Goal: Task Accomplishment & Management: Manage account settings

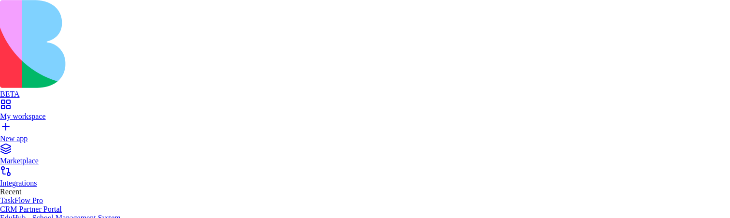
drag, startPoint x: 399, startPoint y: 154, endPoint x: 402, endPoint y: 125, distance: 28.7
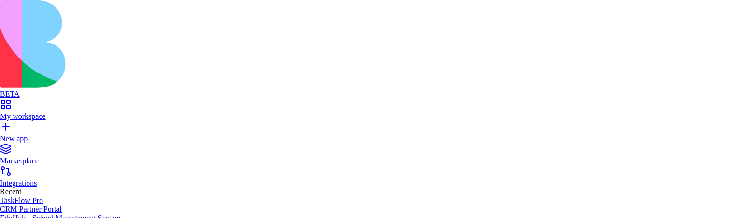
type input "******"
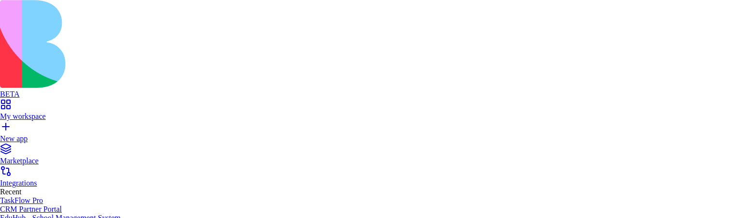
type input "******"
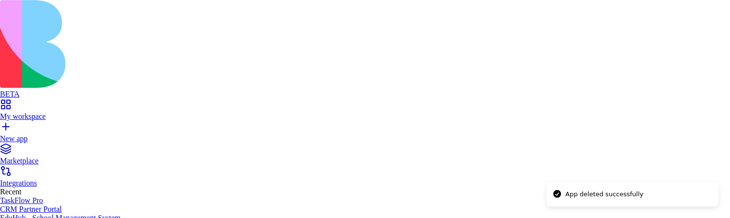
type input "******"
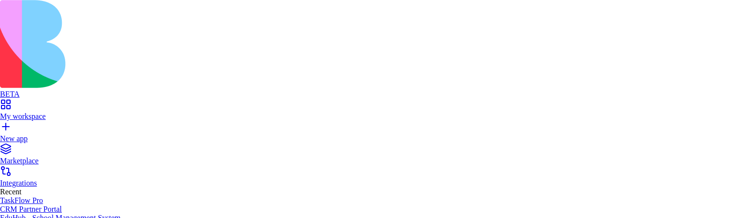
type input "******"
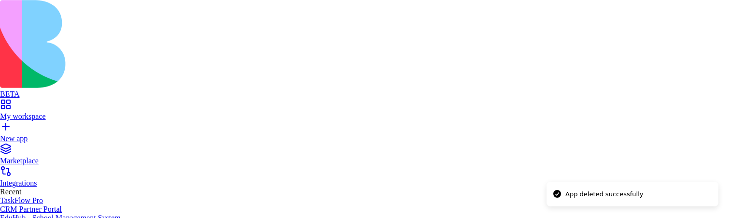
type input "******"
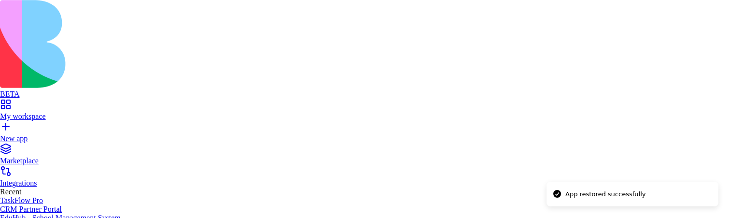
type input "******"
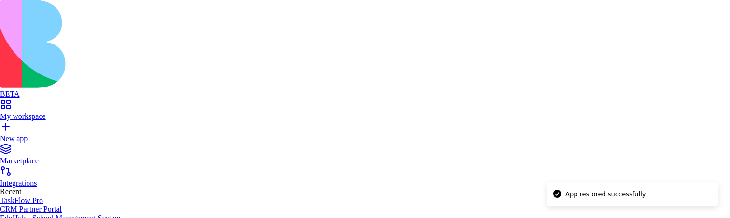
type input "******"
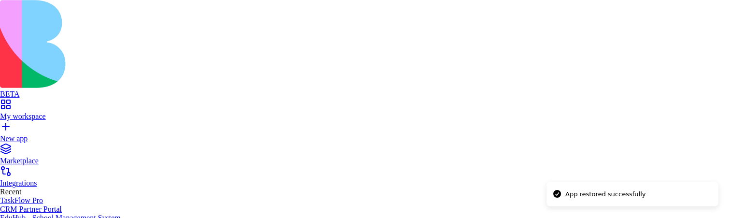
type input "******"
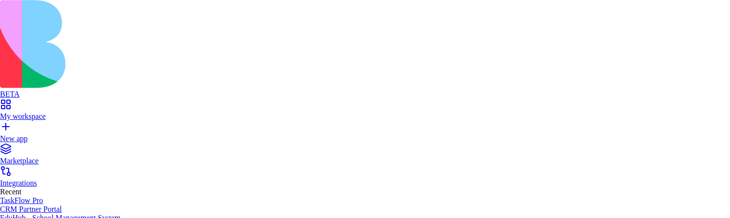
type input "******"
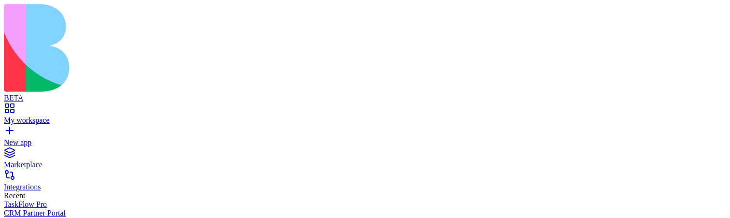
drag, startPoint x: 230, startPoint y: 145, endPoint x: 255, endPoint y: 145, distance: 24.2
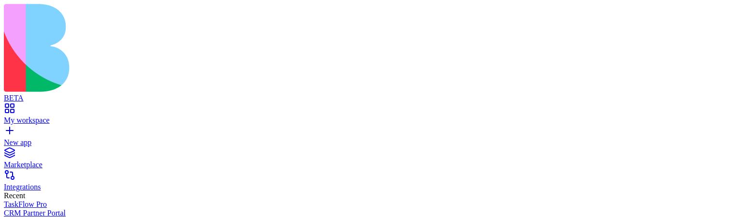
drag, startPoint x: 231, startPoint y: 147, endPoint x: 251, endPoint y: 148, distance: 19.8
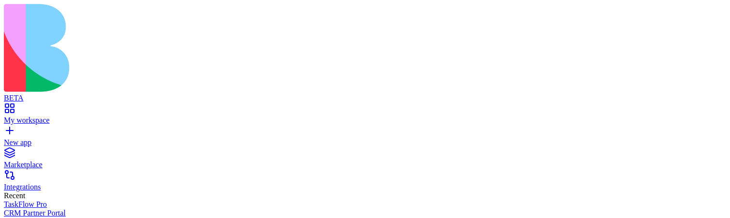
drag, startPoint x: 229, startPoint y: 146, endPoint x: 253, endPoint y: 144, distance: 23.8
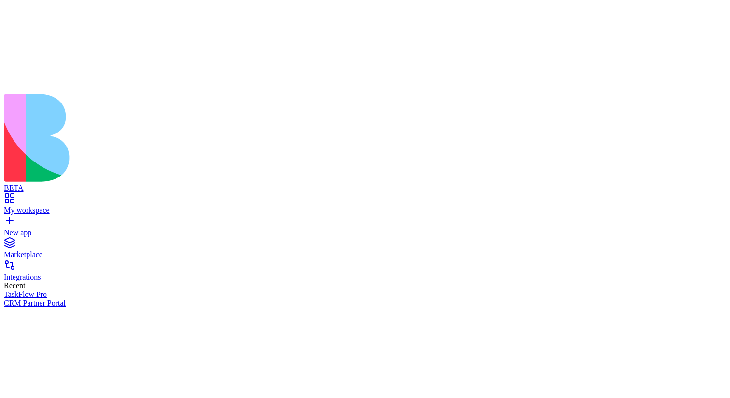
scroll to position [117, 0]
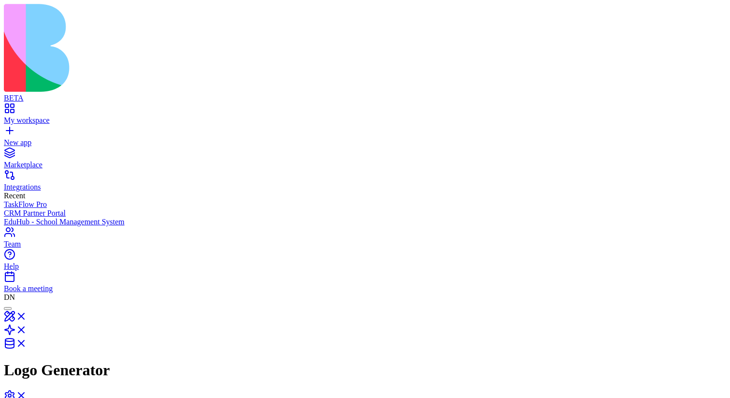
click at [43, 116] on div "My workspace" at bounding box center [365, 120] width 723 height 9
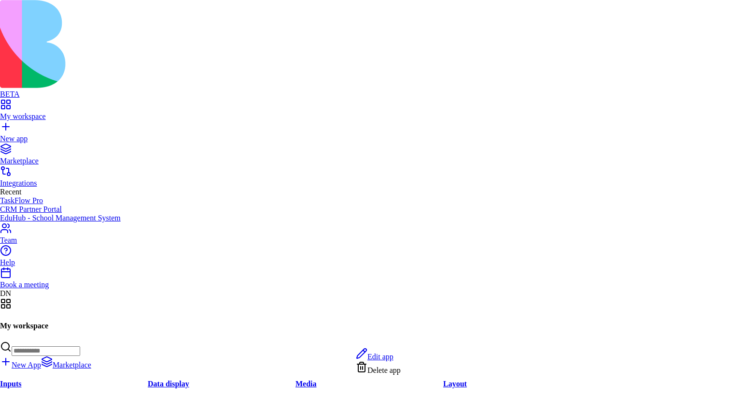
click at [386, 371] on span "Delete app" at bounding box center [384, 370] width 33 height 8
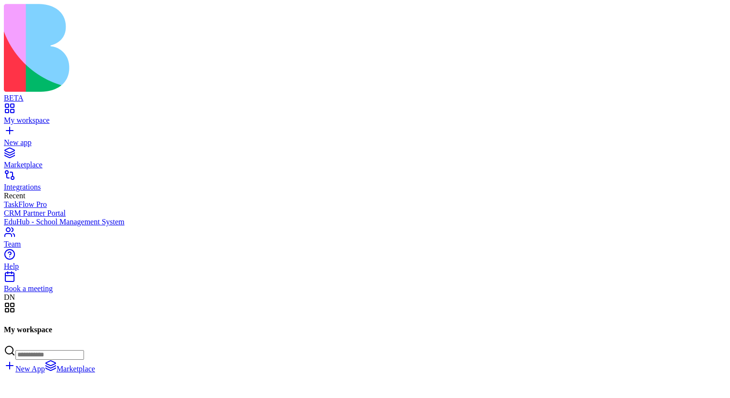
scroll to position [412, 0]
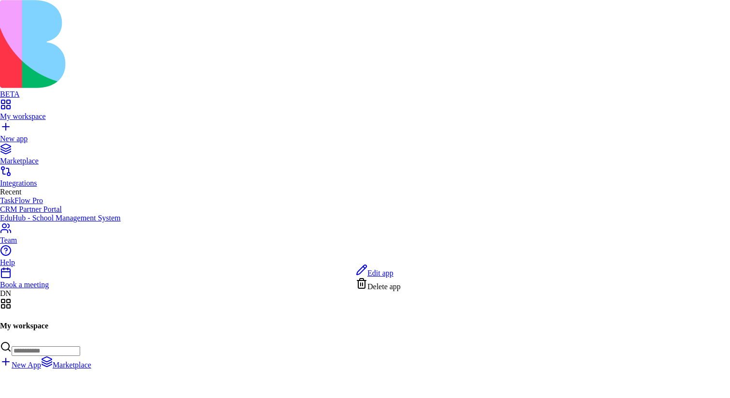
click at [386, 288] on span "Delete app" at bounding box center [384, 286] width 33 height 8
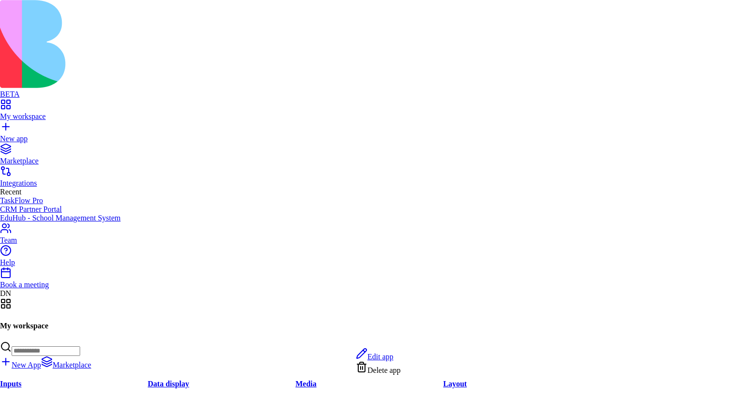
click at [382, 372] on span "Delete app" at bounding box center [384, 370] width 33 height 8
type input "*"
click at [396, 374] on span "Delete app" at bounding box center [384, 370] width 33 height 8
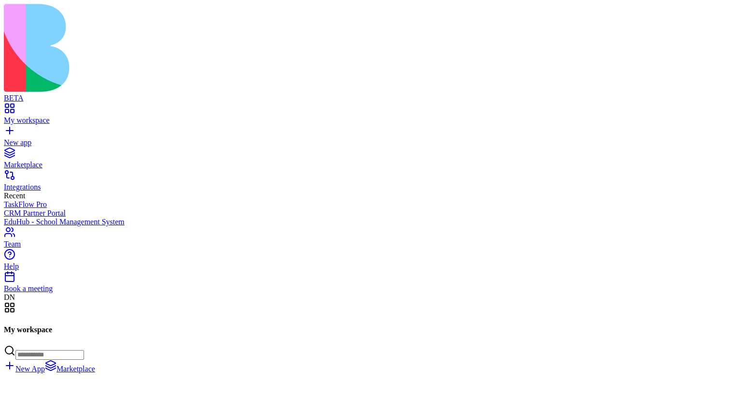
scroll to position [3033, 0]
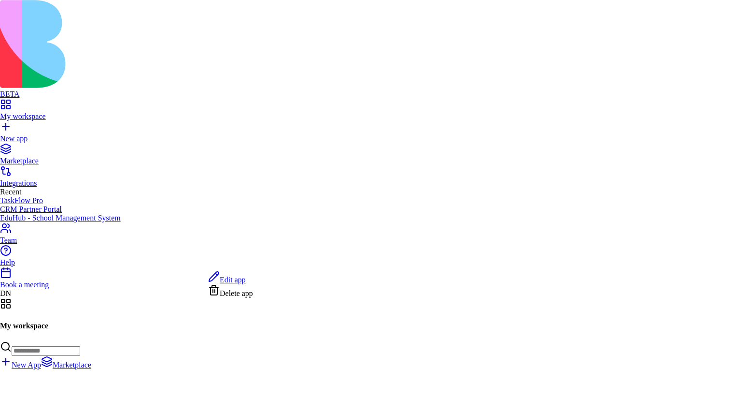
click at [247, 296] on span "Delete app" at bounding box center [236, 293] width 33 height 8
click at [251, 297] on span "Delete app" at bounding box center [236, 293] width 33 height 8
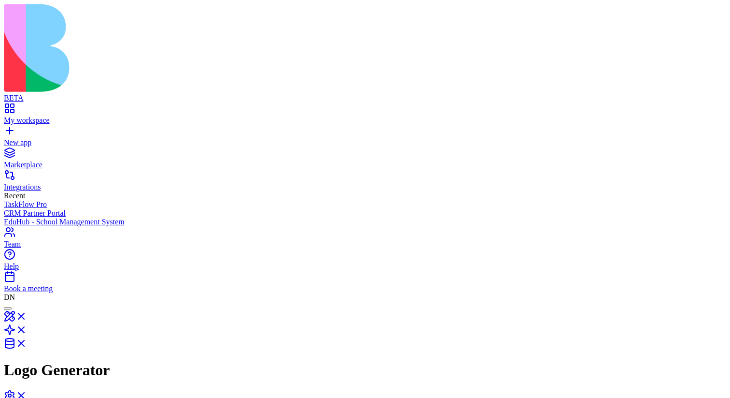
click at [566, 301] on header "Logo Generator Invite & Share" at bounding box center [365, 367] width 723 height 133
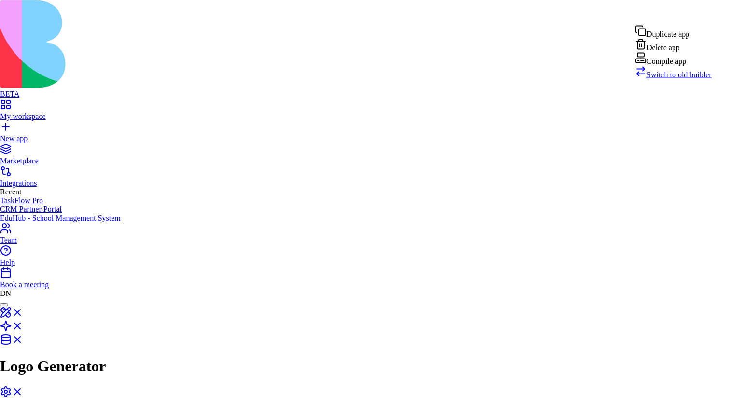
click at [681, 79] on span "Switch to old builder" at bounding box center [679, 75] width 65 height 8
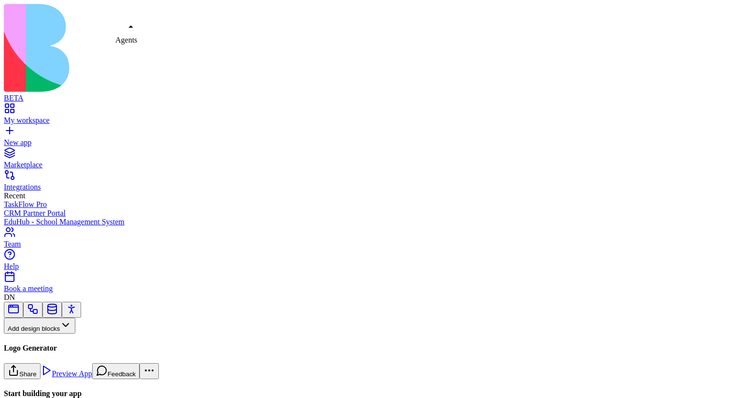
click at [77, 309] on link at bounding box center [72, 312] width 12 height 7
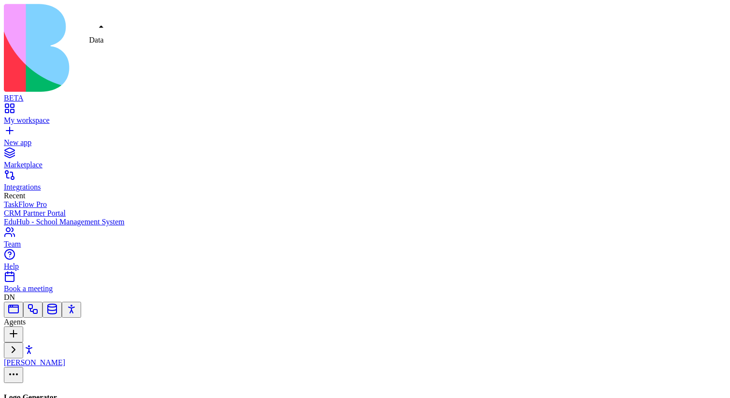
click at [58, 309] on link at bounding box center [52, 312] width 12 height 7
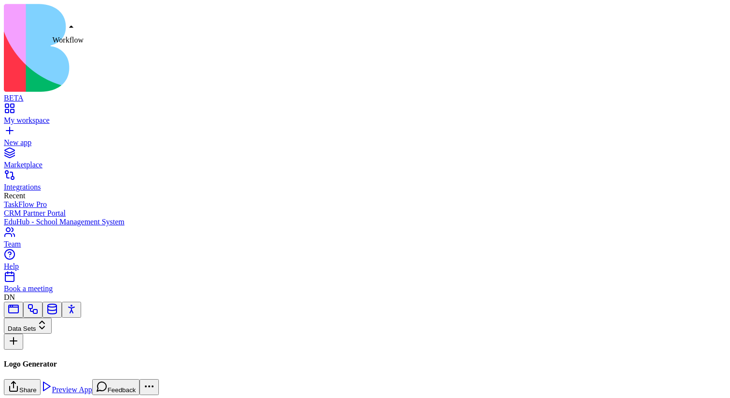
click at [39, 309] on link at bounding box center [33, 312] width 12 height 7
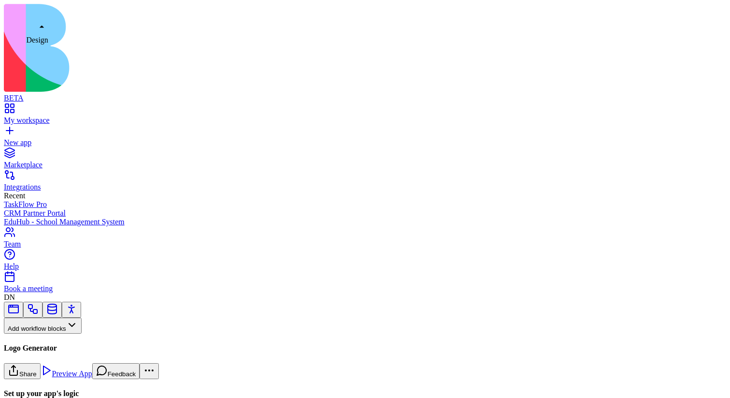
click at [19, 309] on link at bounding box center [14, 312] width 12 height 7
click at [77, 309] on link at bounding box center [72, 312] width 12 height 7
click at [58, 309] on link at bounding box center [52, 312] width 12 height 7
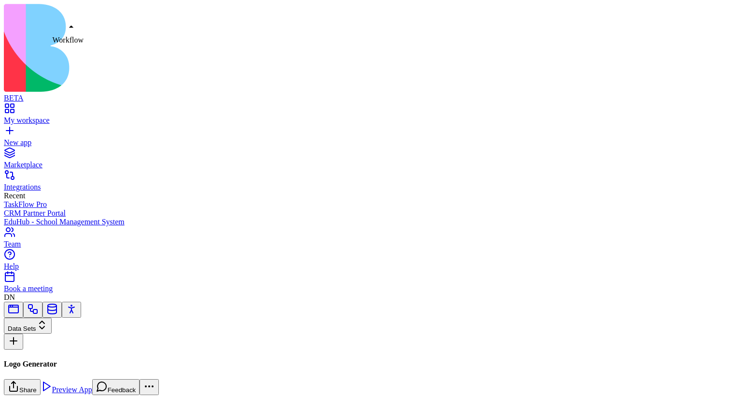
click at [39, 309] on link at bounding box center [33, 312] width 12 height 7
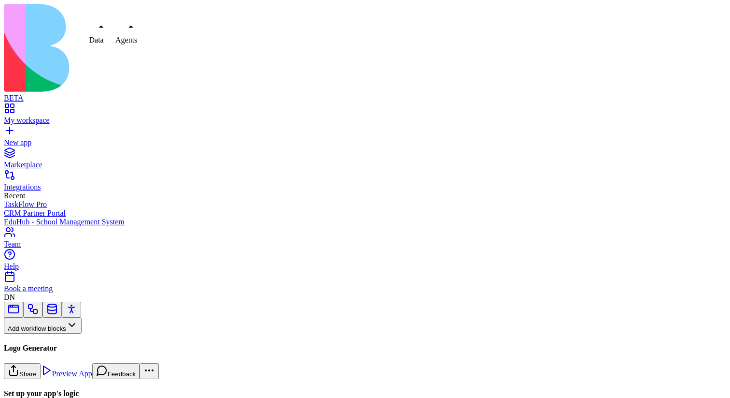
click at [77, 309] on link at bounding box center [72, 312] width 12 height 7
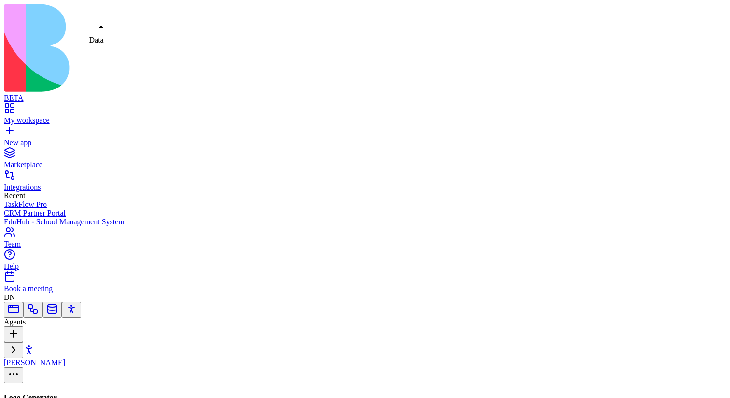
click at [58, 309] on link at bounding box center [52, 312] width 12 height 7
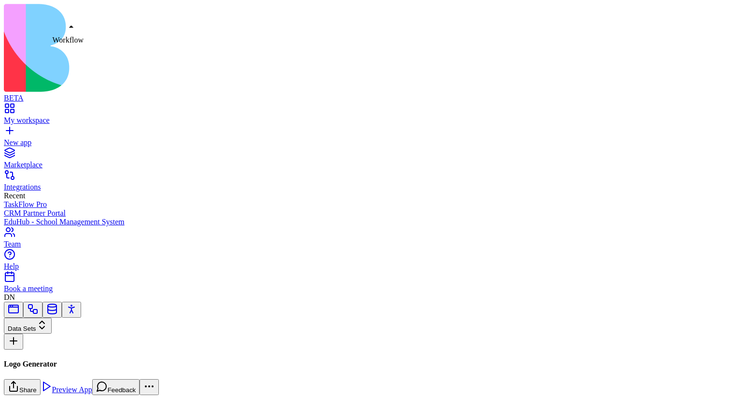
click at [39, 309] on link at bounding box center [33, 312] width 12 height 7
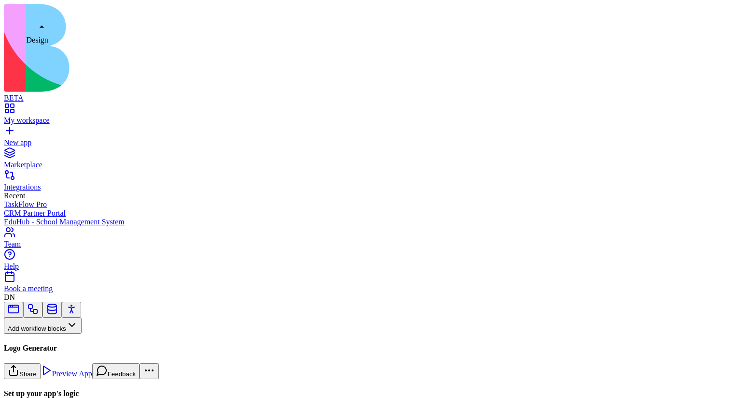
click at [19, 309] on link at bounding box center [14, 312] width 12 height 7
click at [39, 309] on link at bounding box center [33, 312] width 12 height 7
click at [58, 309] on link at bounding box center [52, 312] width 12 height 7
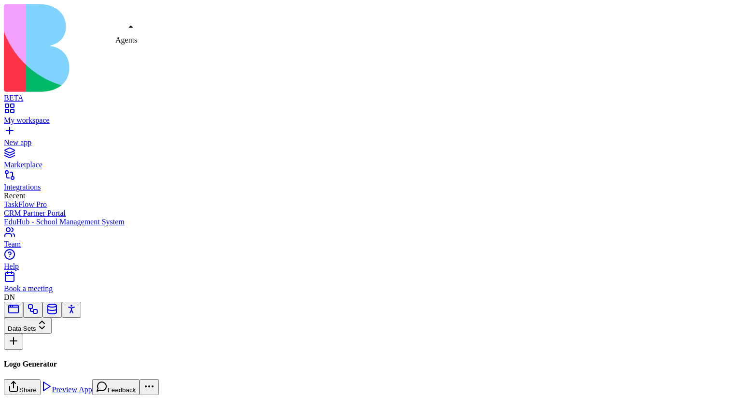
click at [77, 309] on link at bounding box center [72, 312] width 12 height 7
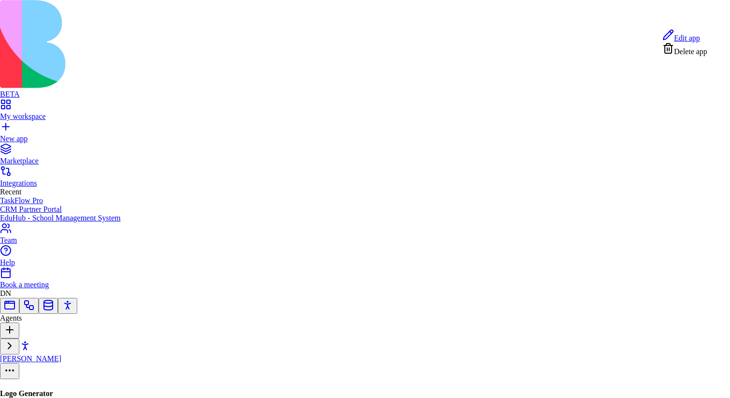
click at [693, 56] on span "Delete app" at bounding box center [690, 51] width 33 height 8
type input "******"
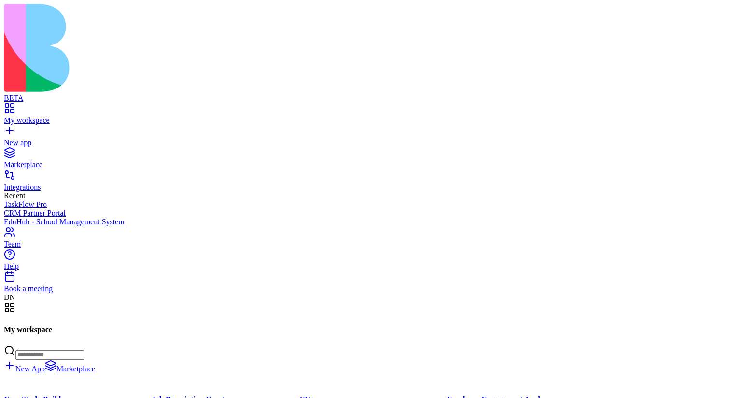
scroll to position [1149, 0]
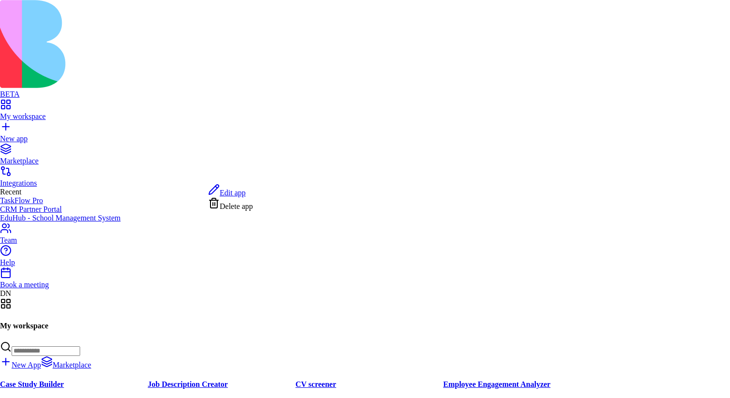
click at [248, 210] on span "Delete app" at bounding box center [236, 206] width 33 height 8
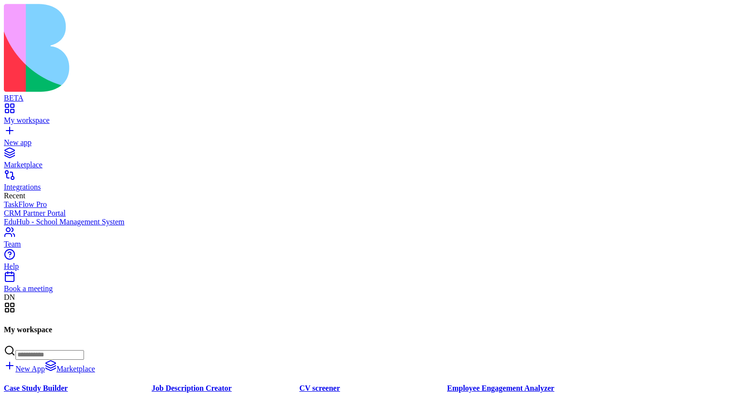
scroll to position [0, 0]
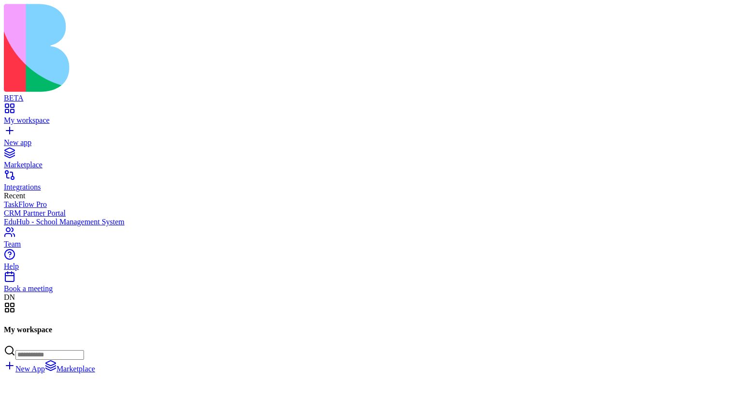
scroll to position [1330, 0]
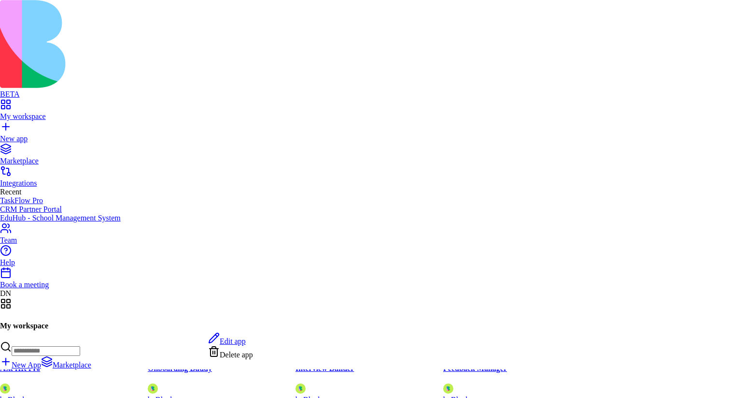
click at [246, 354] on span "Delete app" at bounding box center [236, 354] width 33 height 8
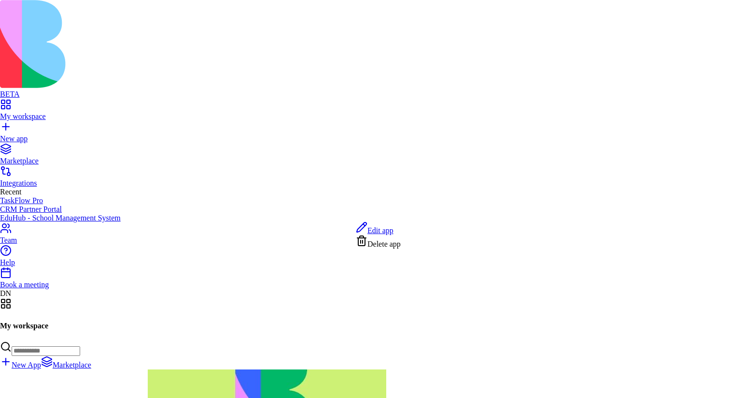
click at [400, 243] on span "Delete app" at bounding box center [384, 244] width 33 height 8
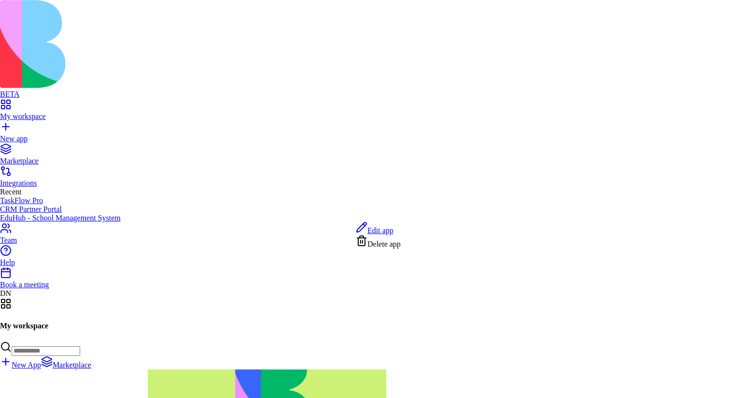
click at [394, 248] on span "Delete app" at bounding box center [384, 244] width 33 height 8
type input "******"
click at [401, 245] on span "Delete app" at bounding box center [384, 244] width 33 height 8
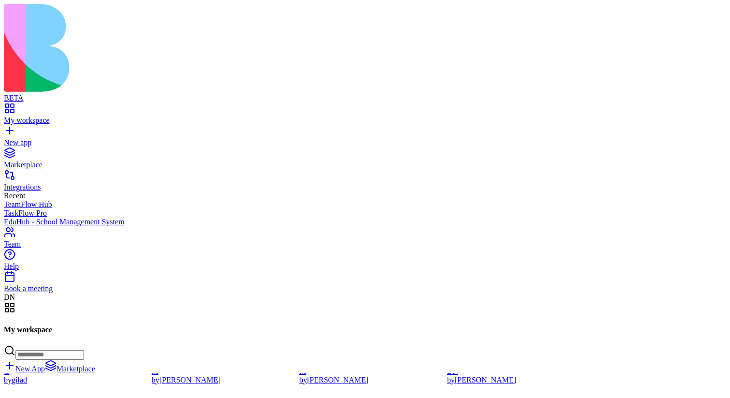
scroll to position [67679, 0]
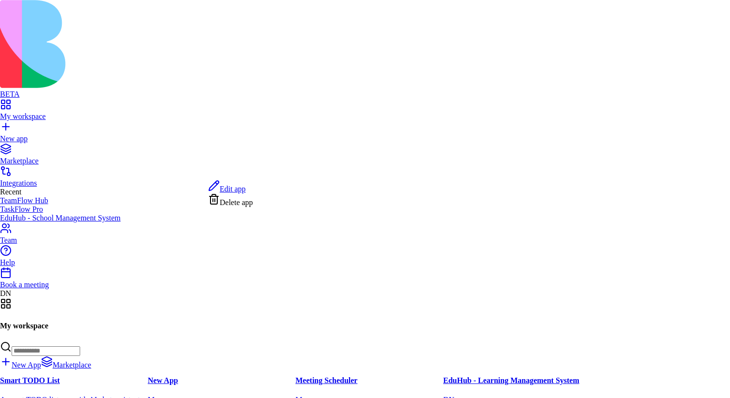
click at [253, 200] on span "Delete app" at bounding box center [236, 202] width 33 height 8
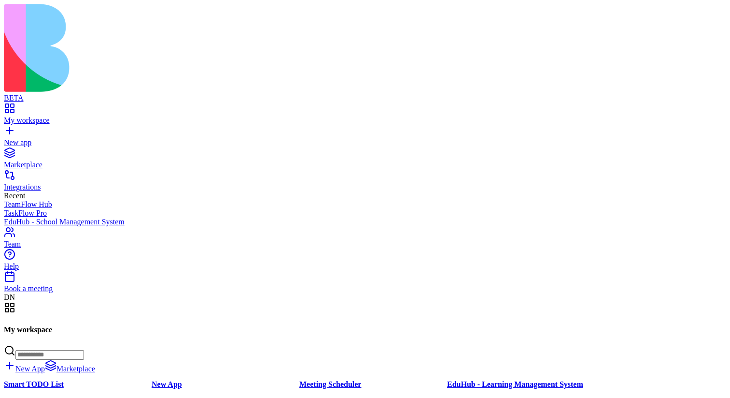
scroll to position [6, 0]
click at [79, 160] on div "Marketplace" at bounding box center [365, 164] width 723 height 9
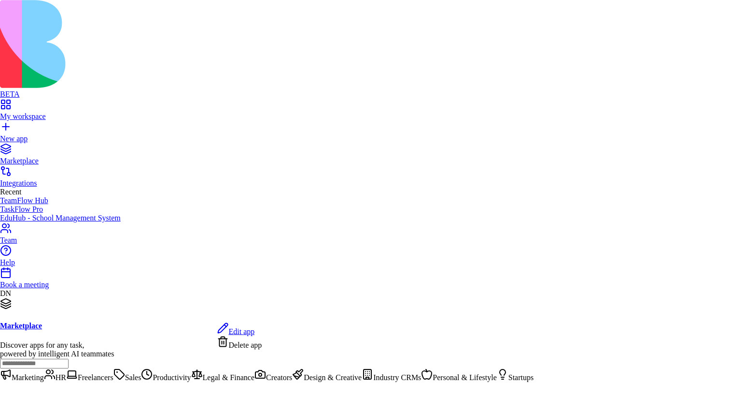
click at [258, 348] on span "Delete app" at bounding box center [245, 345] width 33 height 8
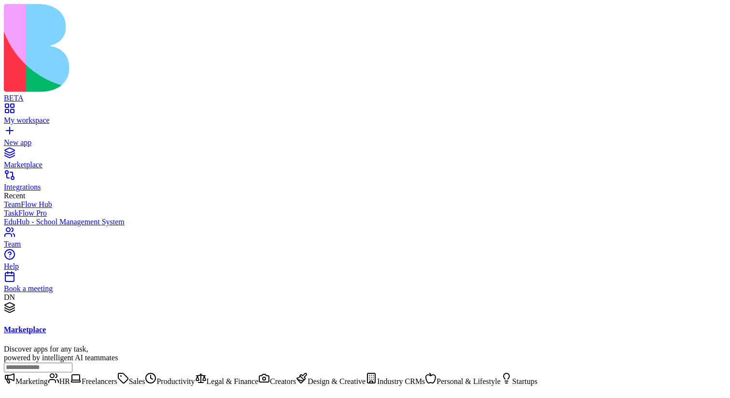
scroll to position [1208, 0]
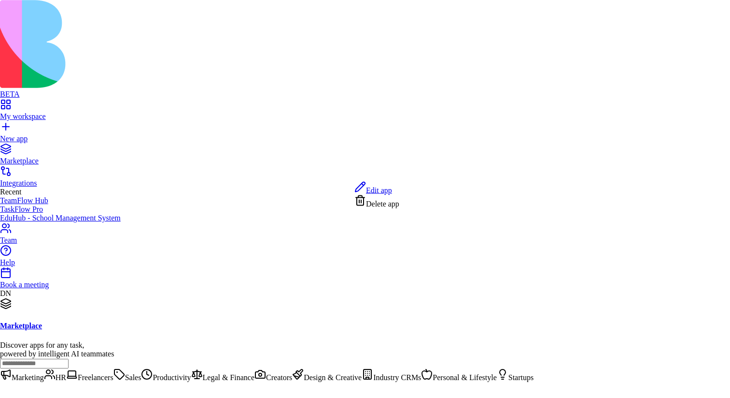
click at [400, 206] on span "Delete app" at bounding box center [382, 204] width 33 height 8
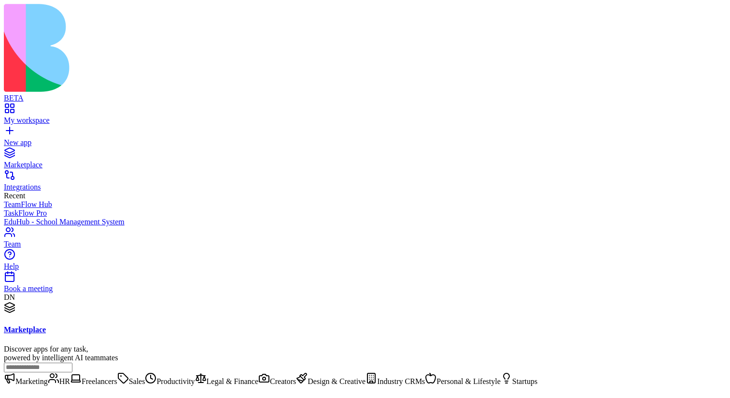
click at [52, 116] on div "My workspace" at bounding box center [365, 120] width 723 height 9
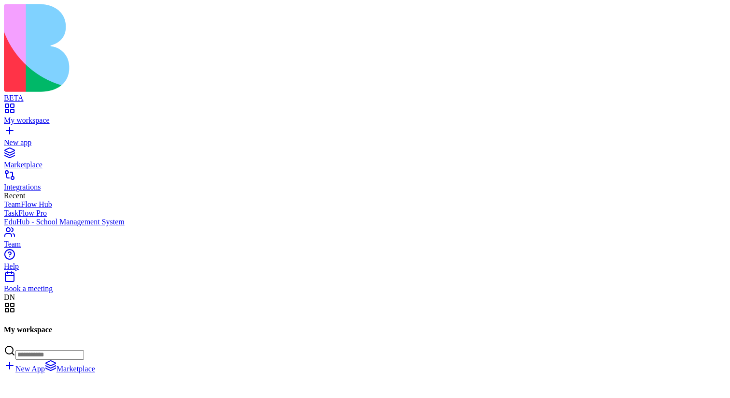
scroll to position [886, 0]
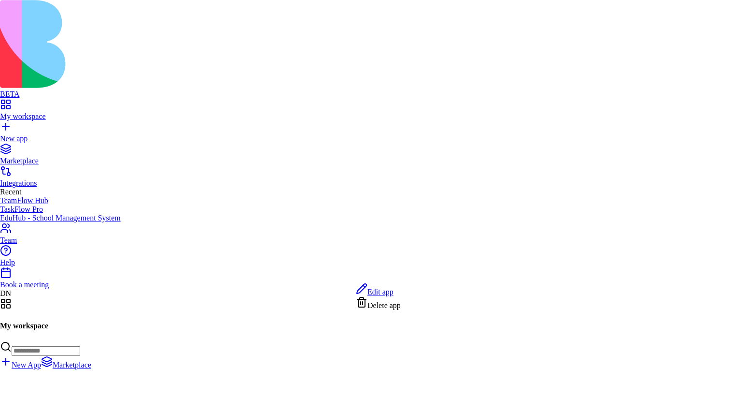
click at [401, 309] on span "Delete app" at bounding box center [384, 305] width 33 height 8
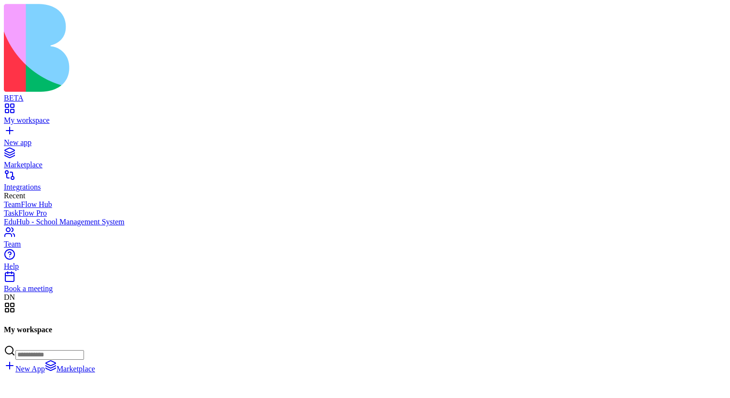
scroll to position [0, 0]
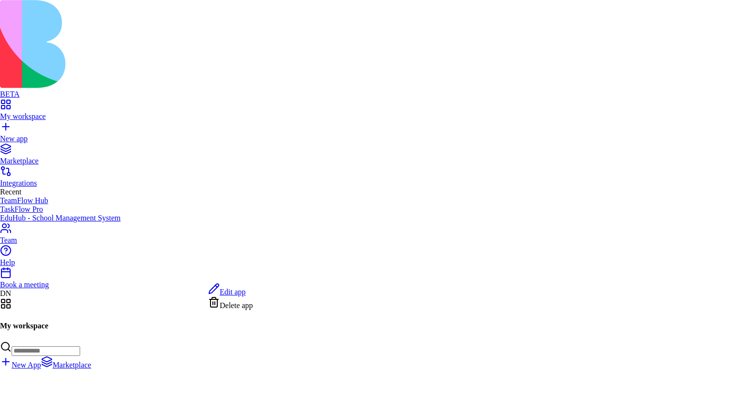
click at [250, 308] on span "Delete app" at bounding box center [236, 305] width 33 height 8
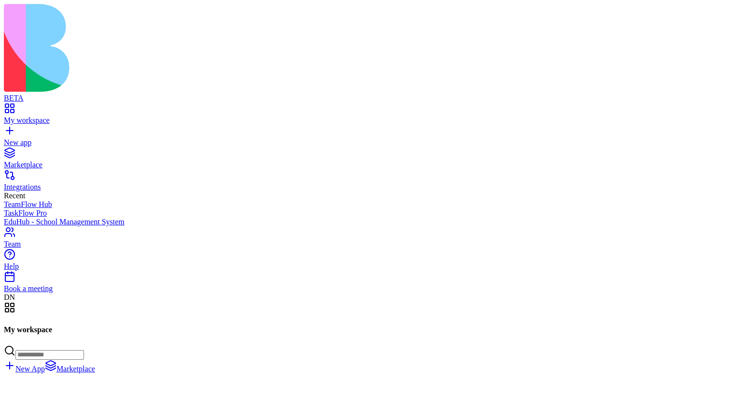
scroll to position [1731, 0]
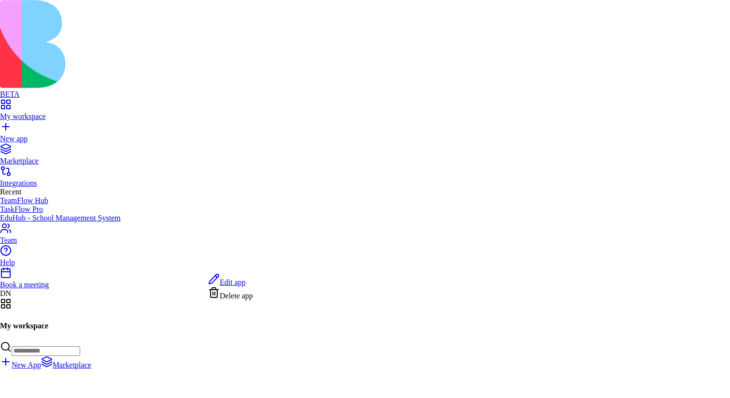
click at [253, 300] on div "Delete app" at bounding box center [230, 293] width 45 height 14
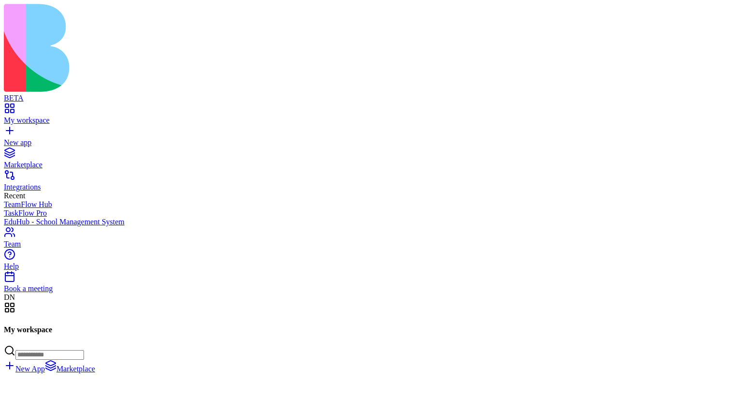
scroll to position [2001, 0]
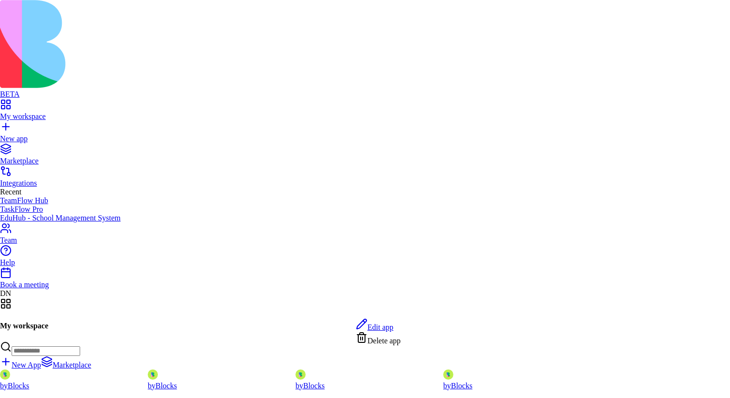
click at [394, 344] on span "Delete app" at bounding box center [384, 340] width 33 height 8
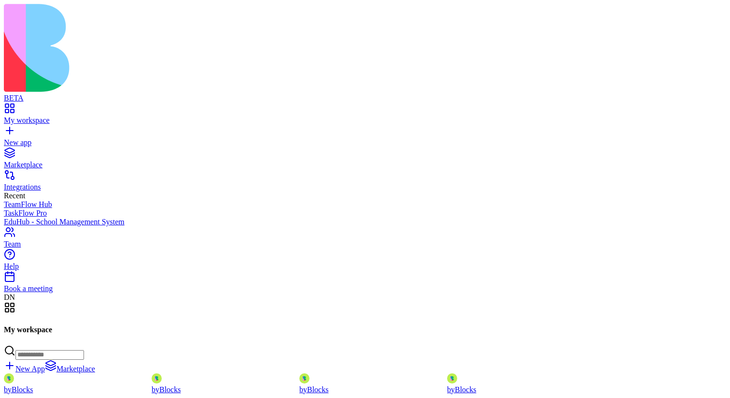
scroll to position [0, 0]
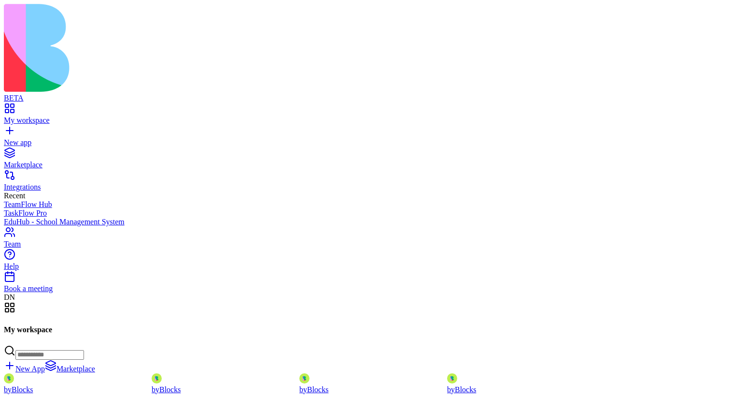
scroll to position [2392, 0]
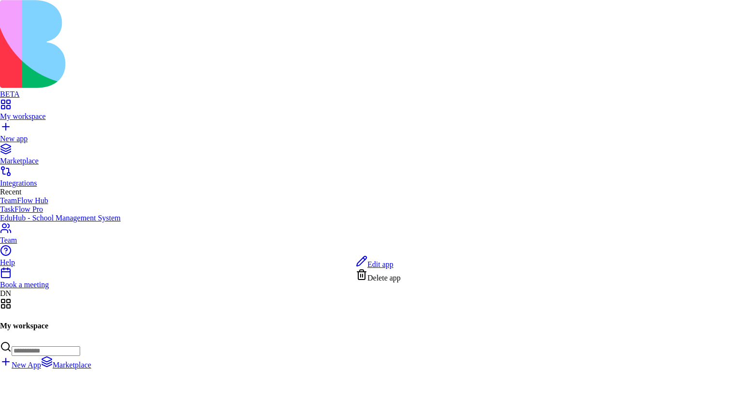
click at [400, 282] on span "Delete app" at bounding box center [384, 277] width 33 height 8
type input "******"
click at [389, 281] on span "Delete app" at bounding box center [384, 277] width 33 height 8
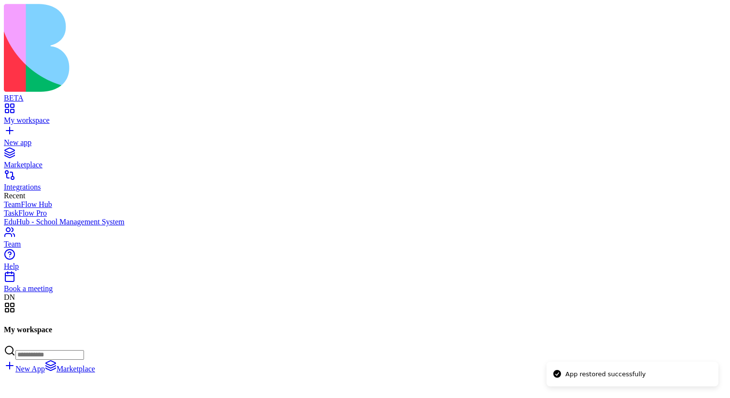
scroll to position [3622, 0]
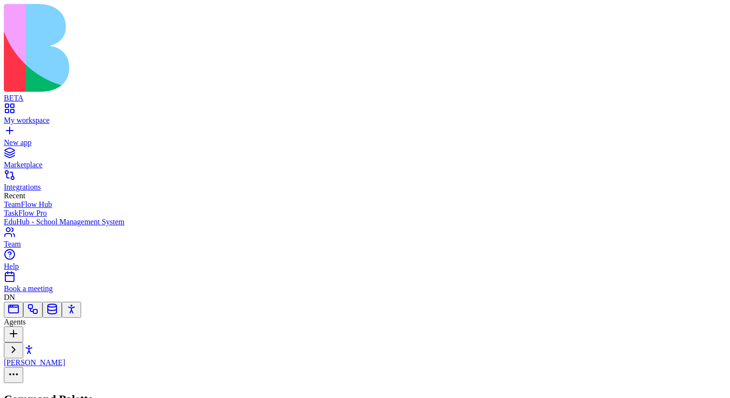
click at [723, 383] on div at bounding box center [365, 383] width 723 height 0
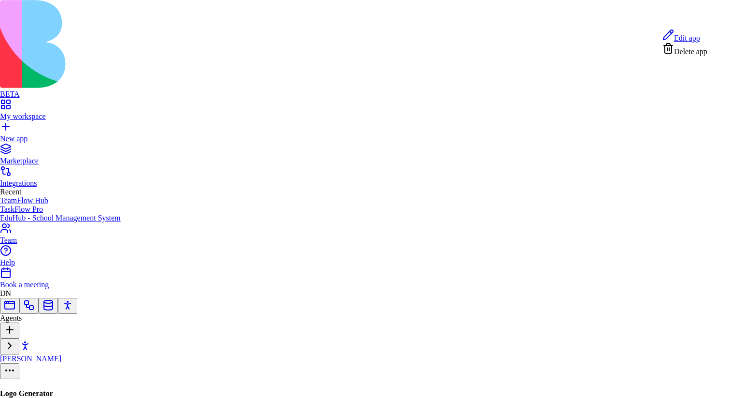
click at [690, 56] on span "Delete app" at bounding box center [690, 51] width 33 height 8
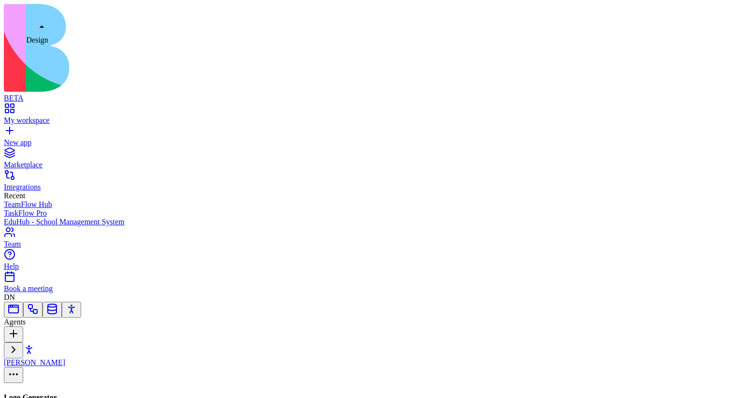
click at [19, 309] on link at bounding box center [14, 312] width 12 height 7
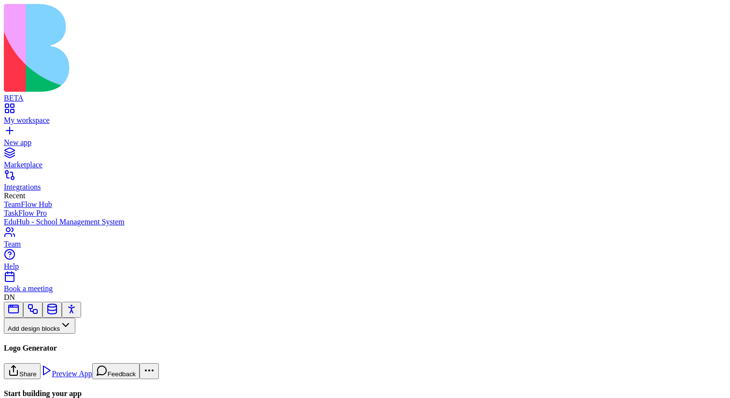
type input "******"
click at [39, 309] on link at bounding box center [33, 312] width 12 height 7
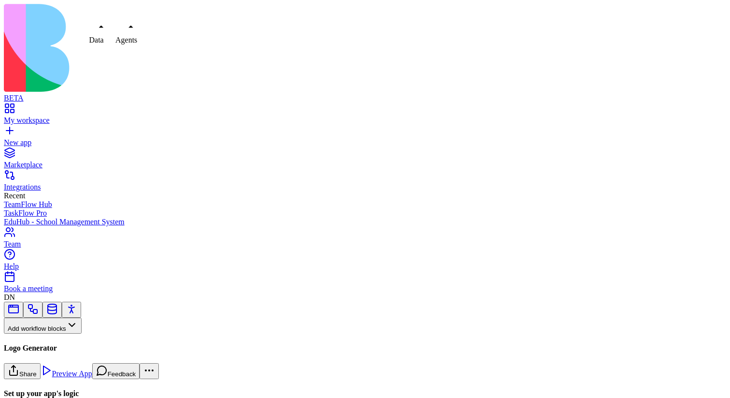
click at [58, 309] on link at bounding box center [52, 312] width 12 height 7
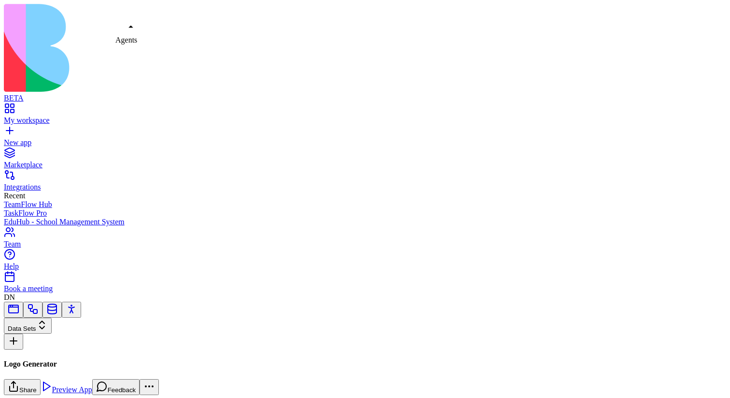
click at [77, 309] on link at bounding box center [72, 312] width 12 height 7
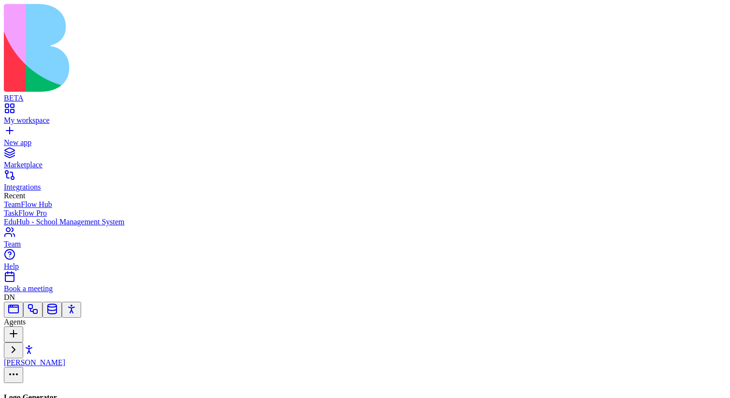
click at [19, 309] on link at bounding box center [14, 312] width 12 height 7
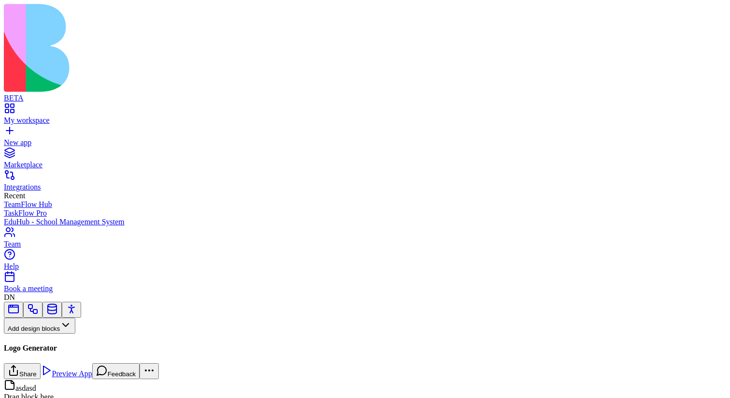
click at [42, 333] on button "Pages" at bounding box center [23, 341] width 38 height 16
click at [57, 286] on div "Websites" at bounding box center [53, 281] width 51 height 14
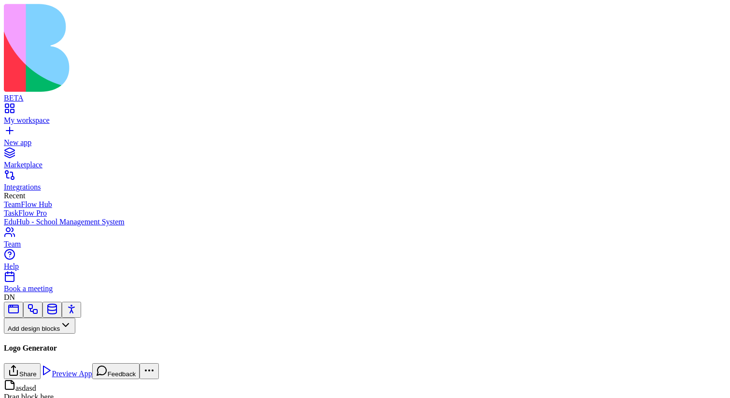
click at [59, 339] on input at bounding box center [49, 344] width 69 height 10
type input "****"
click at [49, 116] on div "My workspace" at bounding box center [365, 120] width 723 height 9
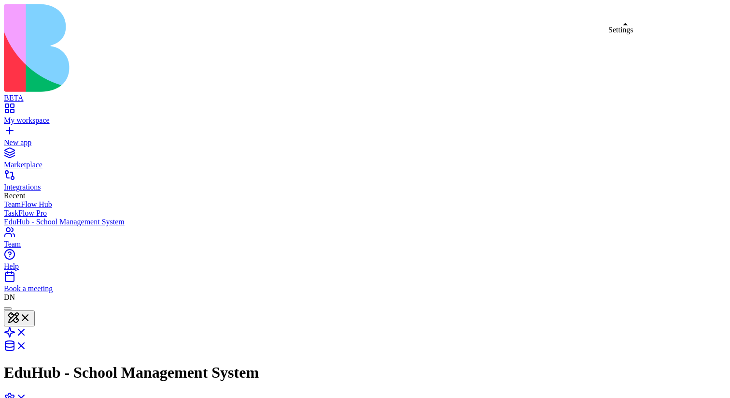
click at [27, 397] on link at bounding box center [15, 401] width 23 height 8
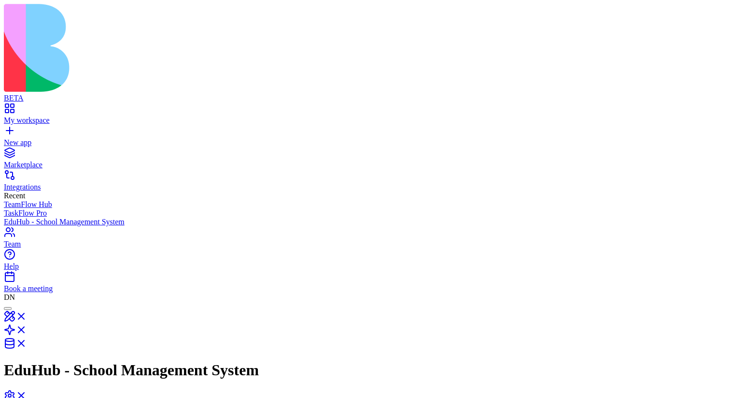
click at [27, 394] on link at bounding box center [15, 398] width 23 height 8
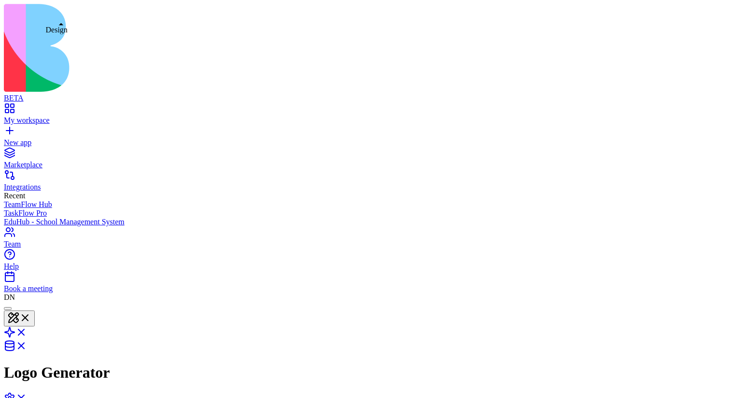
click at [35, 310] on button at bounding box center [19, 318] width 31 height 16
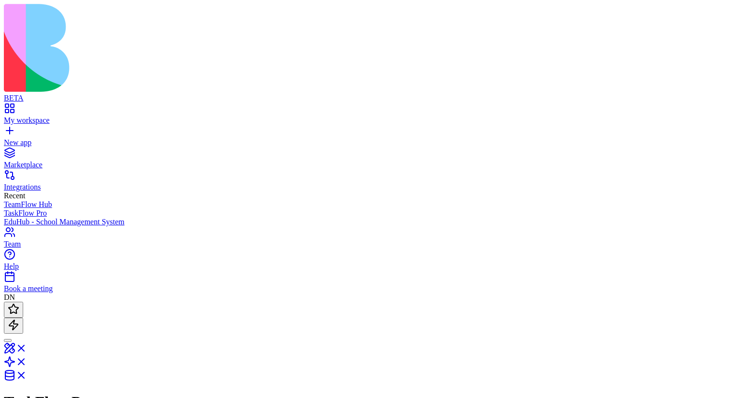
click at [23, 138] on button at bounding box center [13, 325] width 19 height 16
click at [19, 138] on span at bounding box center [19, 328] width 0 height 7
click at [23, 138] on button at bounding box center [13, 309] width 19 height 16
click at [19, 138] on span at bounding box center [19, 312] width 0 height 7
click at [23, 138] on button at bounding box center [13, 309] width 19 height 16
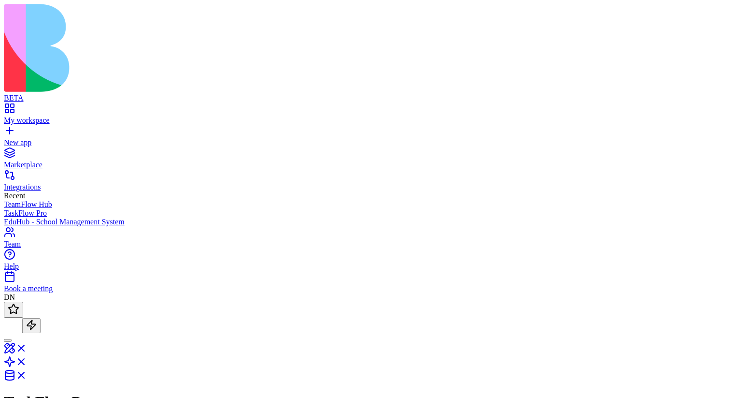
click at [19, 138] on span at bounding box center [19, 312] width 0 height 7
click at [23, 138] on button at bounding box center [13, 325] width 19 height 16
click at [19, 138] on span at bounding box center [19, 328] width 0 height 7
click at [23, 138] on button at bounding box center [13, 309] width 19 height 16
click at [19, 138] on span at bounding box center [19, 312] width 0 height 7
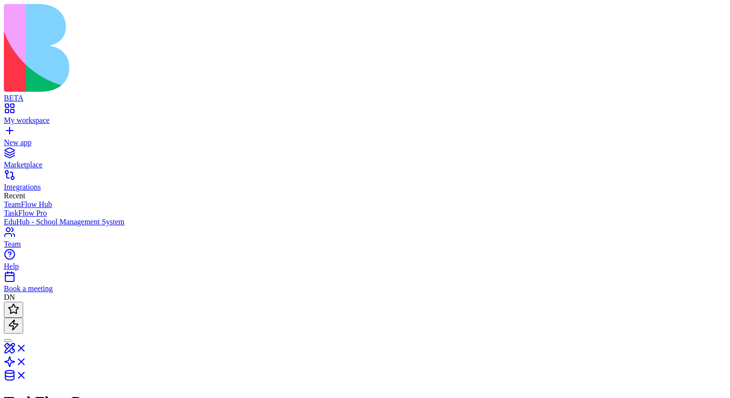
click at [23, 138] on button at bounding box center [13, 325] width 19 height 16
click at [19, 138] on span at bounding box center [19, 328] width 0 height 7
click at [23, 138] on button at bounding box center [13, 309] width 19 height 16
click at [19, 138] on span at bounding box center [19, 312] width 0 height 7
click at [23, 138] on button at bounding box center [13, 309] width 19 height 16
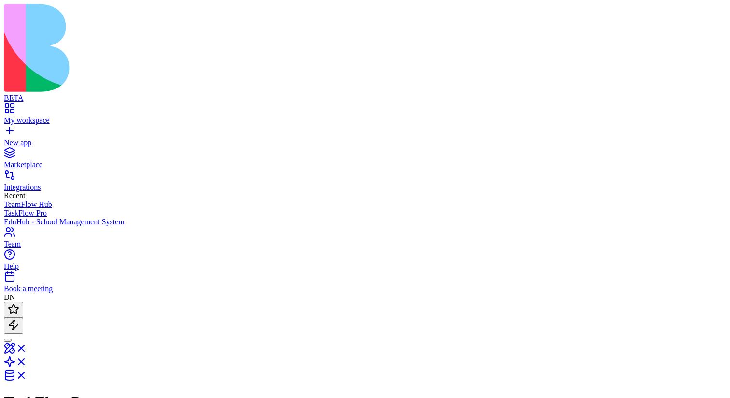
click at [19, 138] on span at bounding box center [19, 312] width 0 height 7
click at [23, 138] on button at bounding box center [13, 309] width 19 height 16
click at [19, 138] on span at bounding box center [19, 312] width 0 height 7
click at [23, 138] on button at bounding box center [13, 309] width 19 height 16
click at [19, 138] on span at bounding box center [19, 312] width 0 height 7
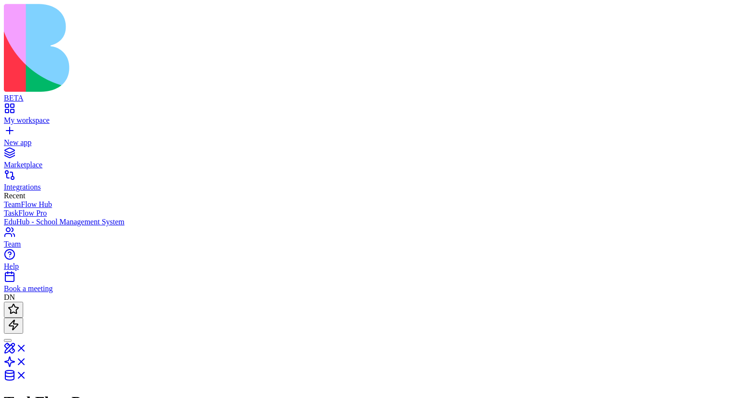
click at [23, 138] on button at bounding box center [13, 309] width 19 height 16
click at [19, 138] on span at bounding box center [19, 312] width 0 height 7
click at [23, 138] on button at bounding box center [13, 309] width 19 height 16
click at [19, 138] on span at bounding box center [19, 312] width 0 height 7
click at [23, 138] on button at bounding box center [13, 309] width 19 height 16
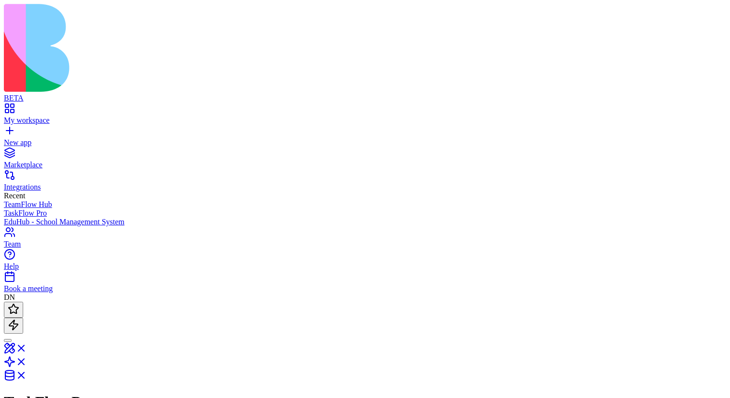
click at [19, 138] on span at bounding box center [19, 312] width 0 height 7
click at [23, 138] on button at bounding box center [13, 309] width 19 height 16
click at [19, 138] on span at bounding box center [19, 312] width 0 height 7
click at [23, 138] on button at bounding box center [13, 309] width 19 height 16
click at [19, 138] on span at bounding box center [19, 312] width 0 height 7
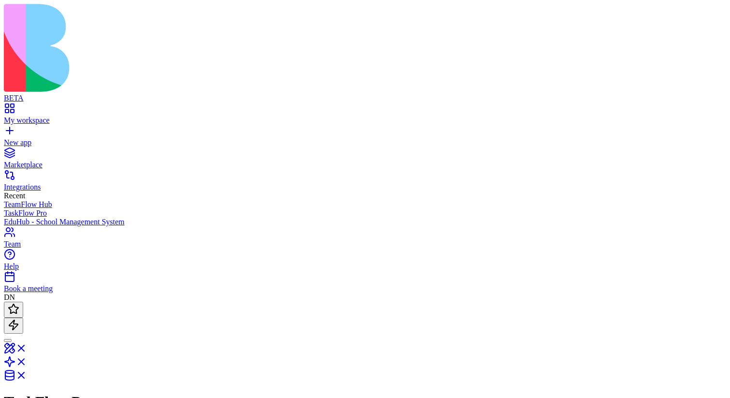
click at [23, 138] on button at bounding box center [13, 309] width 19 height 16
click at [19, 138] on span at bounding box center [19, 312] width 0 height 7
click at [23, 138] on button at bounding box center [13, 309] width 19 height 16
click at [19, 138] on span at bounding box center [19, 312] width 0 height 7
click at [23, 138] on button at bounding box center [13, 309] width 19 height 16
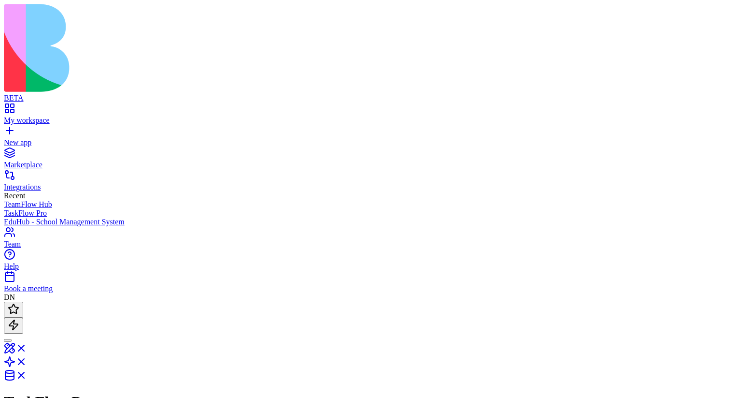
click at [19, 138] on span at bounding box center [19, 312] width 0 height 7
click at [23, 138] on button at bounding box center [13, 309] width 19 height 16
click at [19, 138] on span at bounding box center [19, 312] width 0 height 7
click at [23, 138] on button at bounding box center [13, 325] width 19 height 16
click at [19, 138] on span at bounding box center [19, 312] width 0 height 7
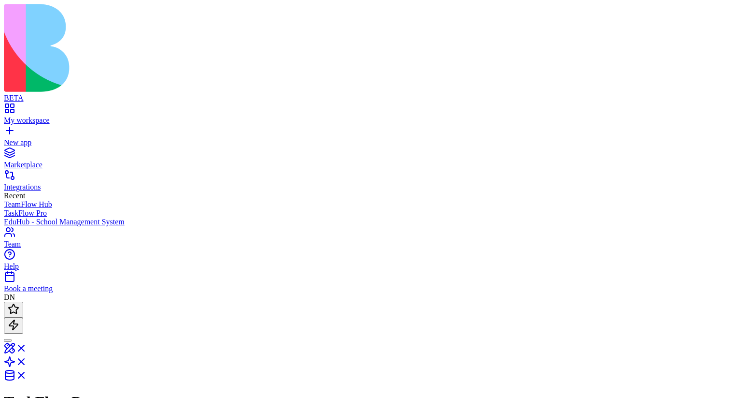
click at [23, 138] on button at bounding box center [13, 325] width 19 height 16
click at [19, 138] on span at bounding box center [19, 328] width 0 height 7
click at [23, 138] on button at bounding box center [13, 325] width 19 height 16
click at [19, 138] on span at bounding box center [19, 328] width 0 height 7
click at [23, 138] on button at bounding box center [13, 325] width 19 height 16
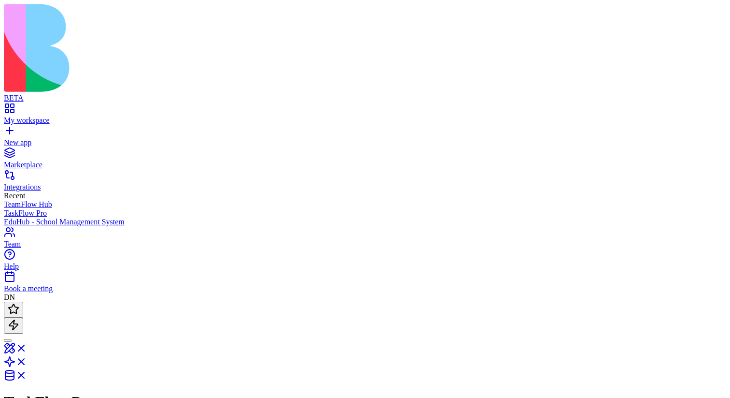
click at [19, 138] on span at bounding box center [19, 328] width 0 height 7
click at [23, 138] on button at bounding box center [13, 325] width 19 height 16
click at [19, 138] on span at bounding box center [19, 328] width 0 height 7
click at [31, 138] on header "TaskFlow Pro Invite & Share" at bounding box center [365, 383] width 723 height 165
click at [23, 138] on button at bounding box center [13, 309] width 19 height 16
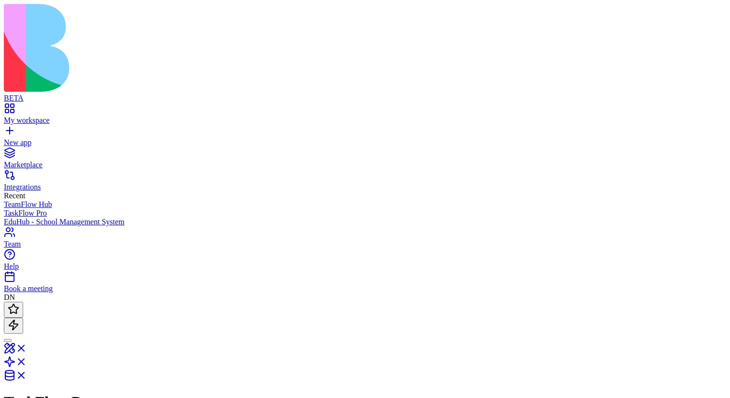
click at [19, 138] on span at bounding box center [19, 312] width 0 height 7
click at [23, 138] on button at bounding box center [13, 309] width 19 height 16
click at [19, 138] on span at bounding box center [19, 312] width 0 height 7
click at [23, 138] on button at bounding box center [13, 309] width 19 height 16
click at [19, 138] on span at bounding box center [19, 312] width 0 height 7
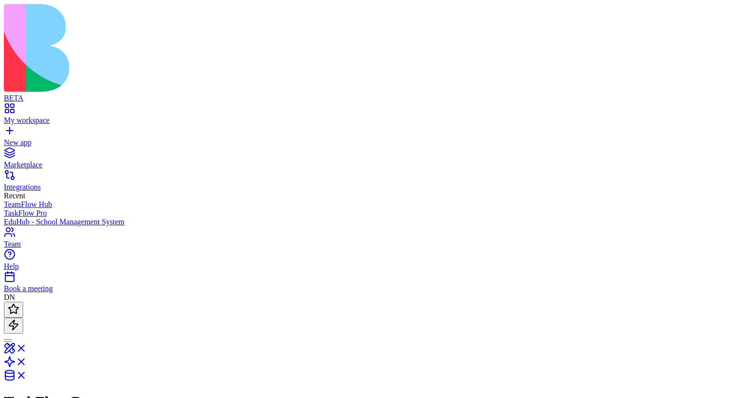
click at [23, 138] on button at bounding box center [13, 309] width 19 height 16
click at [19, 138] on span at bounding box center [19, 312] width 0 height 7
click at [23, 138] on button at bounding box center [13, 309] width 19 height 16
click at [19, 138] on span at bounding box center [19, 312] width 0 height 7
click at [23, 138] on button at bounding box center [13, 309] width 19 height 16
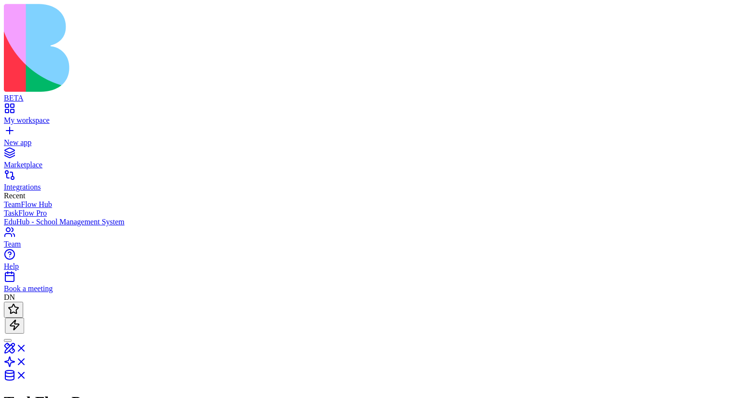
click at [19, 138] on span at bounding box center [19, 312] width 0 height 7
click at [23, 138] on button at bounding box center [13, 325] width 19 height 16
click at [19, 138] on span at bounding box center [19, 328] width 0 height 7
click at [23, 138] on button at bounding box center [13, 325] width 19 height 16
click at [19, 138] on span at bounding box center [19, 312] width 0 height 7
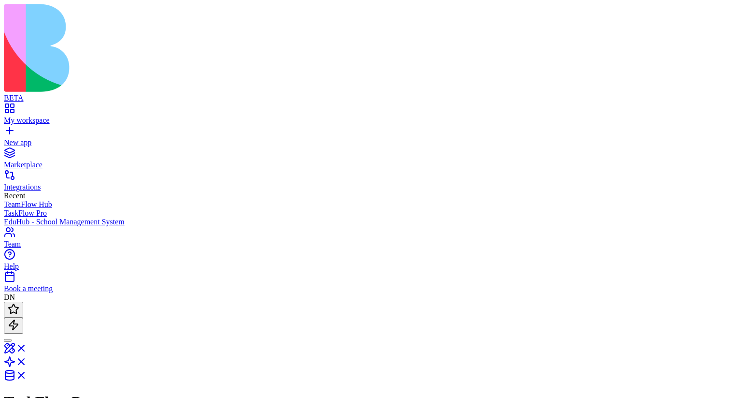
click at [23, 138] on button at bounding box center [13, 309] width 19 height 16
click at [19, 138] on span at bounding box center [19, 312] width 0 height 7
click at [23, 138] on button at bounding box center [13, 309] width 19 height 16
click at [19, 138] on span at bounding box center [19, 312] width 0 height 7
click at [23, 138] on button at bounding box center [13, 309] width 19 height 16
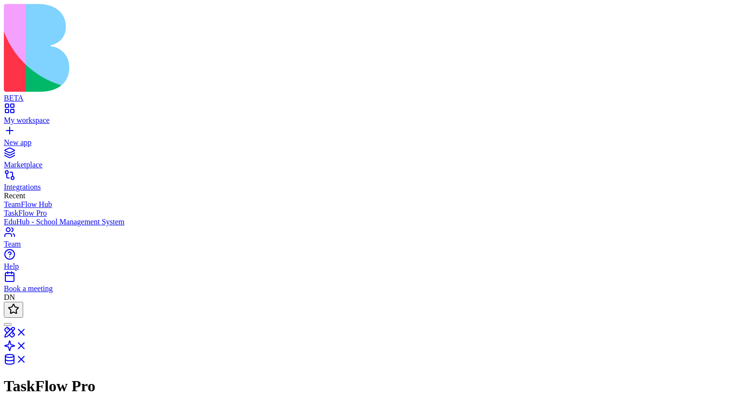
click at [19, 138] on span at bounding box center [19, 312] width 0 height 7
click at [23, 138] on button at bounding box center [13, 309] width 19 height 16
click at [19, 138] on span at bounding box center [19, 312] width 0 height 7
click at [23, 138] on button at bounding box center [13, 309] width 19 height 16
click at [19, 138] on span at bounding box center [19, 312] width 0 height 7
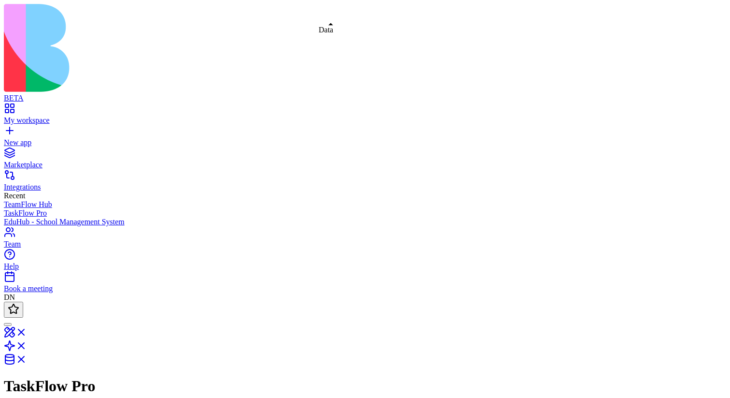
click at [27, 138] on link at bounding box center [15, 362] width 23 height 8
click at [27, 138] on link at bounding box center [15, 335] width 23 height 8
click at [27, 138] on link at bounding box center [15, 351] width 23 height 8
click at [27, 138] on link at bounding box center [15, 348] width 23 height 8
click at [27, 138] on link at bounding box center [15, 364] width 23 height 8
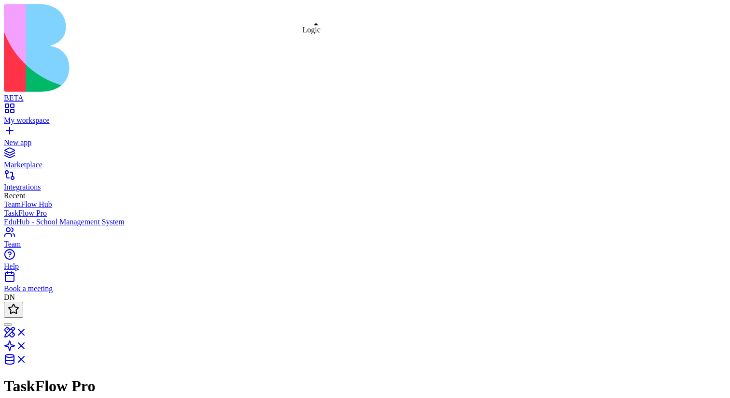
click at [27, 138] on link at bounding box center [15, 348] width 23 height 8
click at [27, 138] on link at bounding box center [15, 335] width 23 height 8
click at [35, 138] on button at bounding box center [19, 334] width 31 height 16
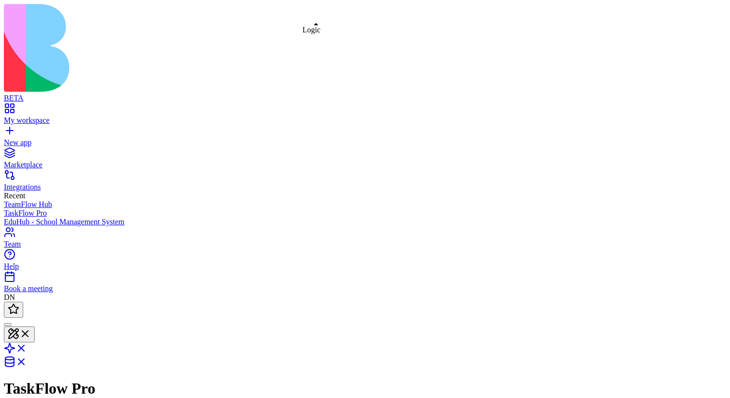
click at [27, 138] on link at bounding box center [15, 351] width 23 height 8
click at [23, 138] on button at bounding box center [13, 309] width 19 height 16
click at [19, 138] on span at bounding box center [19, 312] width 0 height 7
click at [23, 138] on button at bounding box center [13, 309] width 19 height 16
click at [19, 138] on span at bounding box center [19, 312] width 0 height 7
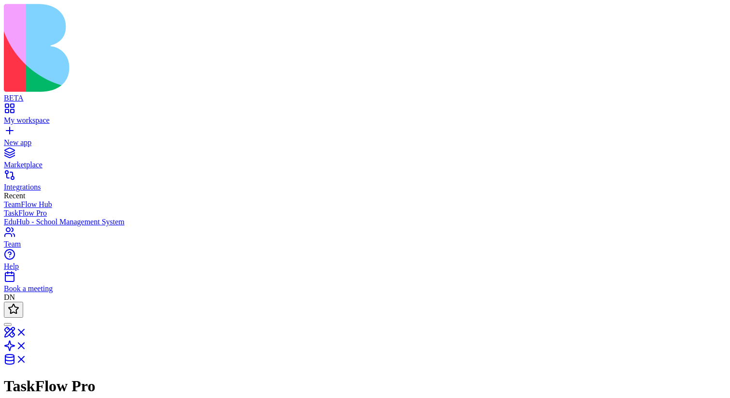
click at [23, 138] on button at bounding box center [13, 309] width 19 height 16
click at [19, 138] on span at bounding box center [19, 312] width 0 height 7
click at [23, 138] on button at bounding box center [13, 309] width 19 height 16
click at [19, 138] on span at bounding box center [19, 312] width 0 height 7
click at [23, 138] on button at bounding box center [13, 309] width 19 height 16
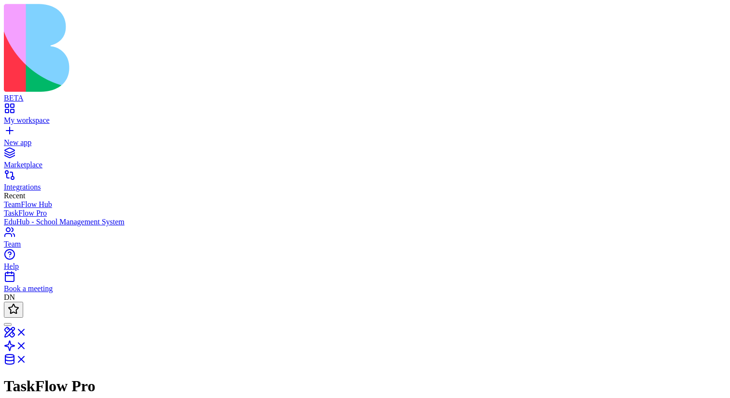
click at [19, 138] on span at bounding box center [19, 312] width 0 height 7
click at [27, 138] on link at bounding box center [15, 362] width 23 height 8
click at [27, 138] on link at bounding box center [15, 348] width 23 height 8
click at [27, 138] on link at bounding box center [15, 335] width 23 height 8
click at [27, 138] on span at bounding box center [27, 351] width 0 height 8
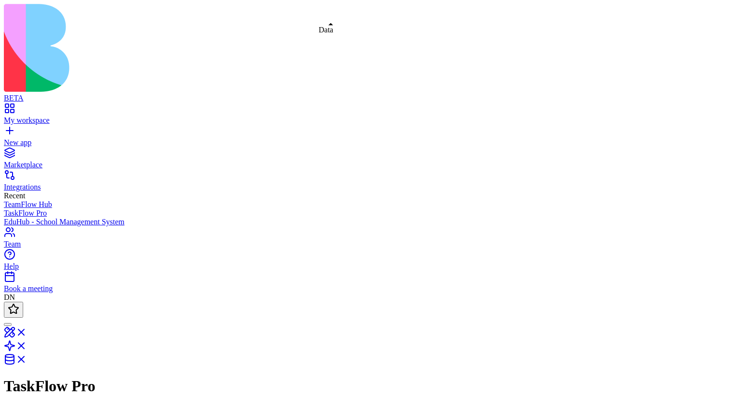
click at [27, 138] on span at bounding box center [27, 362] width 0 height 8
click at [27, 138] on link at bounding box center [15, 348] width 23 height 8
click at [27, 138] on link at bounding box center [15, 335] width 23 height 8
click at [27, 138] on span at bounding box center [27, 351] width 0 height 8
click at [27, 138] on link at bounding box center [15, 362] width 23 height 8
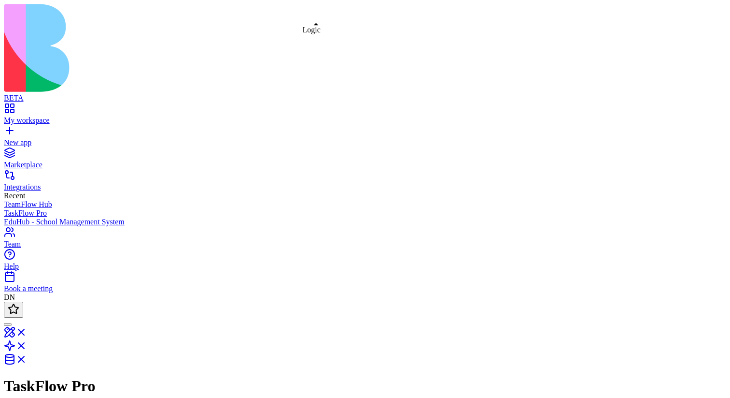
click at [27, 138] on link at bounding box center [15, 348] width 23 height 8
click at [27, 138] on span at bounding box center [27, 362] width 0 height 8
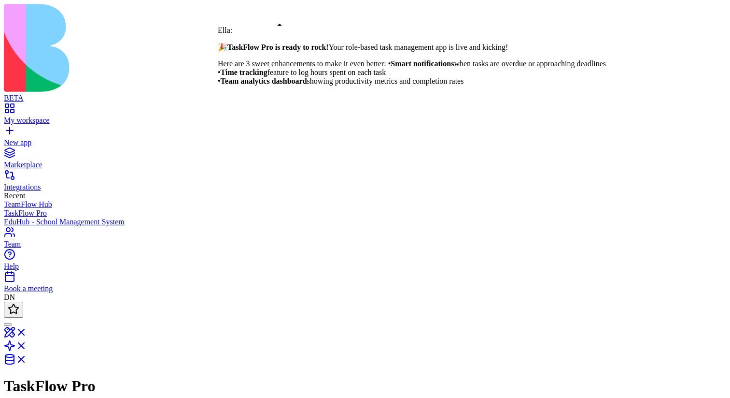
click at [8, 138] on div at bounding box center [8, 324] width 0 height 0
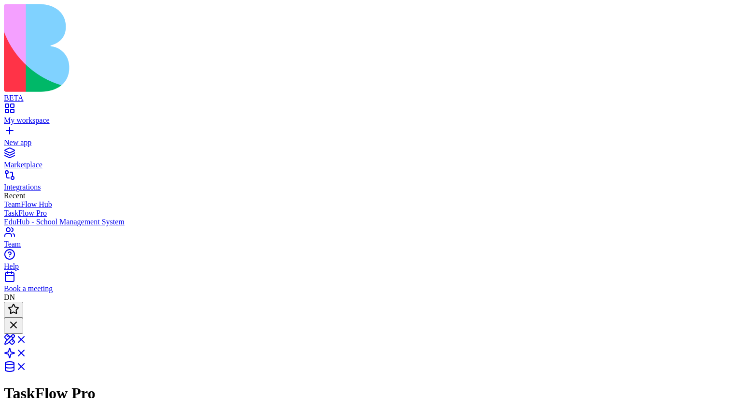
scroll to position [222, 0]
click at [19, 138] on div at bounding box center [14, 325] width 12 height 13
click at [8, 138] on div at bounding box center [8, 324] width 0 height 0
type textarea "**********"
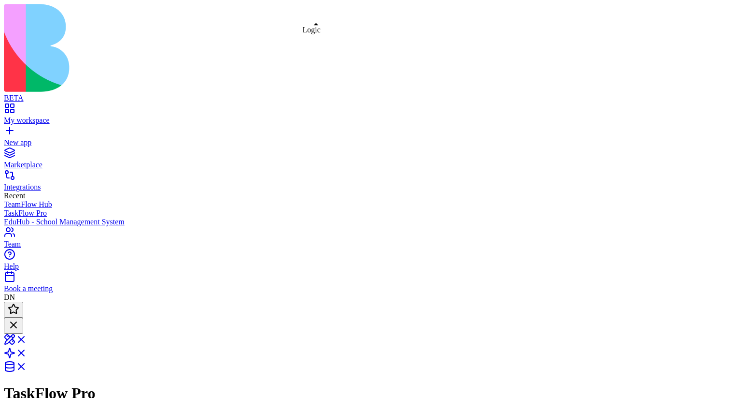
click at [27, 138] on link at bounding box center [15, 356] width 23 height 8
click at [27, 138] on link at bounding box center [15, 369] width 23 height 8
click at [27, 138] on span at bounding box center [27, 356] width 0 height 8
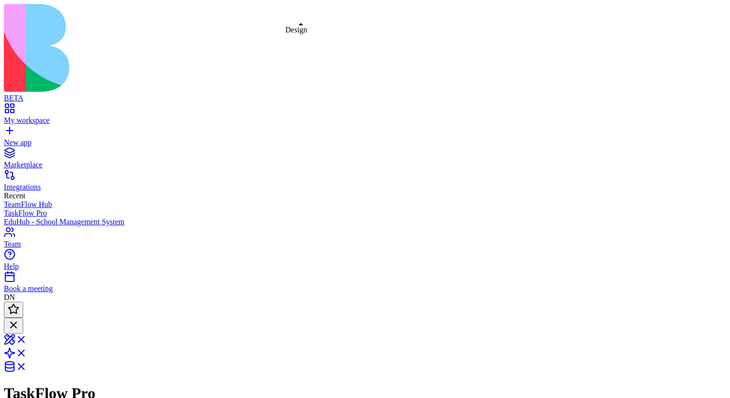
click at [27, 138] on link at bounding box center [15, 342] width 23 height 8
click at [27, 138] on link at bounding box center [15, 358] width 23 height 8
click at [27, 138] on link at bounding box center [15, 342] width 23 height 8
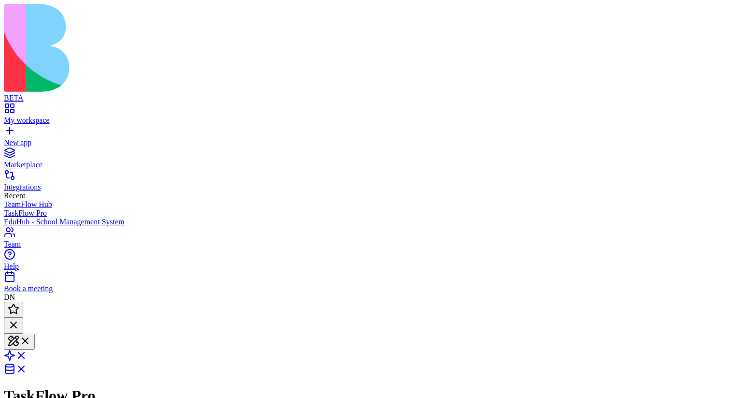
type textarea "**********"
click at [23, 301] on button at bounding box center [13, 309] width 19 height 16
click at [23, 317] on button at bounding box center [13, 325] width 19 height 16
click at [19, 309] on span at bounding box center [19, 312] width 0 height 7
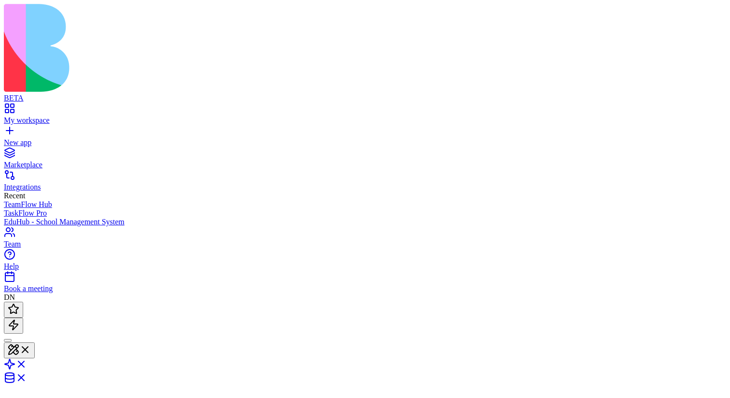
click at [19, 325] on span at bounding box center [19, 328] width 0 height 7
click at [23, 301] on button at bounding box center [13, 309] width 19 height 16
click at [19, 309] on span at bounding box center [19, 312] width 0 height 7
click at [23, 317] on button at bounding box center [13, 325] width 19 height 16
click at [19, 325] on span at bounding box center [19, 328] width 0 height 7
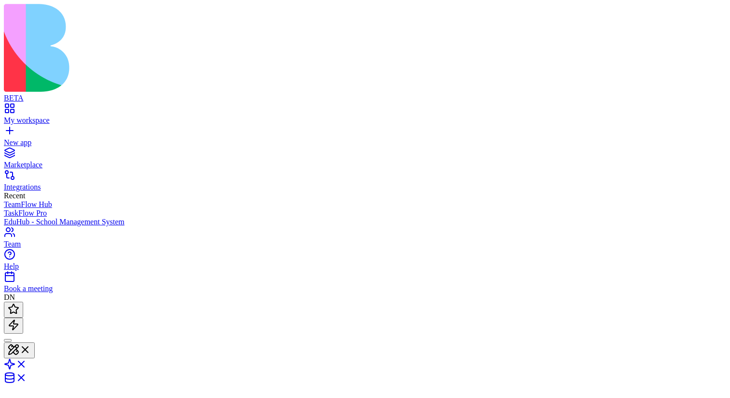
click at [23, 317] on button at bounding box center [13, 325] width 19 height 16
click at [19, 325] on span at bounding box center [19, 328] width 0 height 7
click at [23, 301] on button at bounding box center [13, 309] width 19 height 16
click at [19, 309] on span at bounding box center [19, 312] width 0 height 7
click at [23, 317] on button at bounding box center [13, 325] width 19 height 16
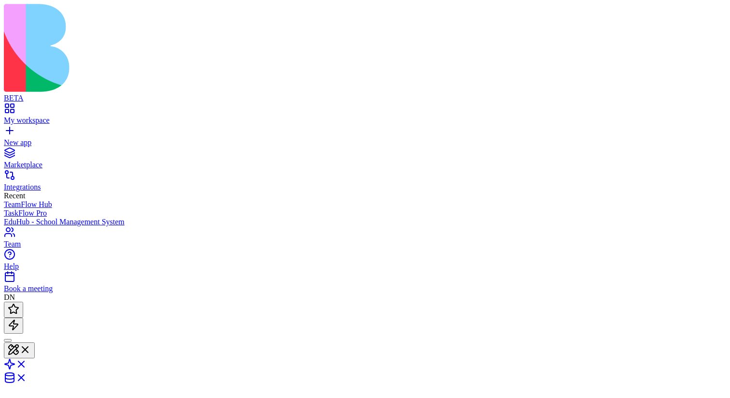
click at [19, 325] on span at bounding box center [19, 328] width 0 height 7
click at [23, 317] on button at bounding box center [13, 325] width 19 height 16
click at [19, 325] on span at bounding box center [19, 328] width 0 height 7
click at [23, 317] on button at bounding box center [13, 325] width 19 height 16
click at [92, 301] on header "Logo Generator Invite & Share" at bounding box center [365, 385] width 723 height 168
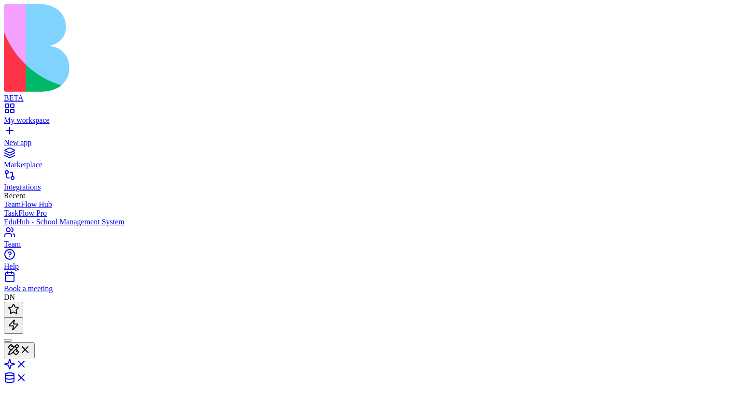
click at [23, 317] on button at bounding box center [13, 325] width 19 height 16
click at [19, 325] on span at bounding box center [19, 328] width 0 height 7
click at [23, 301] on button at bounding box center [13, 309] width 19 height 16
click at [19, 309] on span at bounding box center [19, 312] width 0 height 7
click at [23, 317] on button at bounding box center [13, 325] width 19 height 16
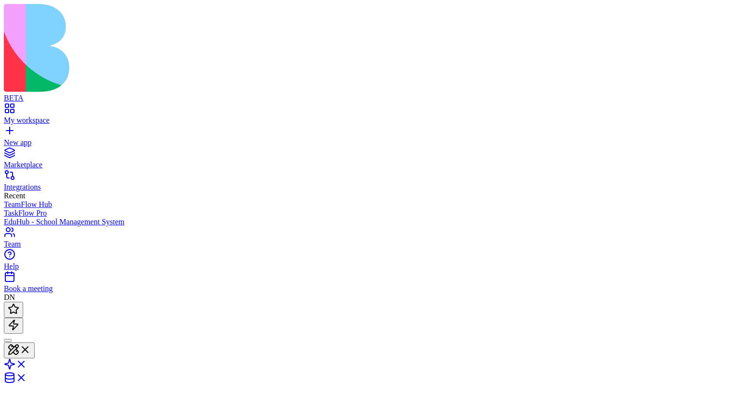
click at [19, 325] on span at bounding box center [19, 328] width 0 height 7
click at [23, 301] on button at bounding box center [13, 309] width 19 height 16
click at [19, 309] on span at bounding box center [19, 312] width 0 height 7
click at [57, 301] on div at bounding box center [365, 317] width 723 height 32
click at [23, 317] on button at bounding box center [13, 325] width 19 height 16
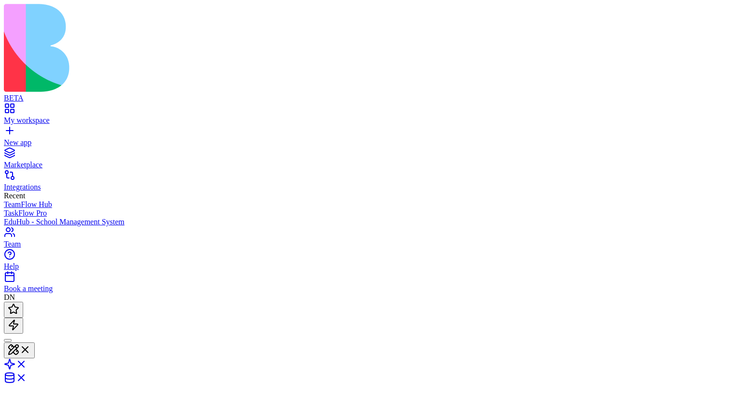
click at [19, 325] on span at bounding box center [19, 328] width 0 height 7
click at [23, 317] on button at bounding box center [13, 325] width 19 height 16
click at [19, 325] on span at bounding box center [19, 328] width 0 height 7
click at [23, 301] on button at bounding box center [13, 309] width 19 height 16
click at [19, 309] on span at bounding box center [19, 312] width 0 height 7
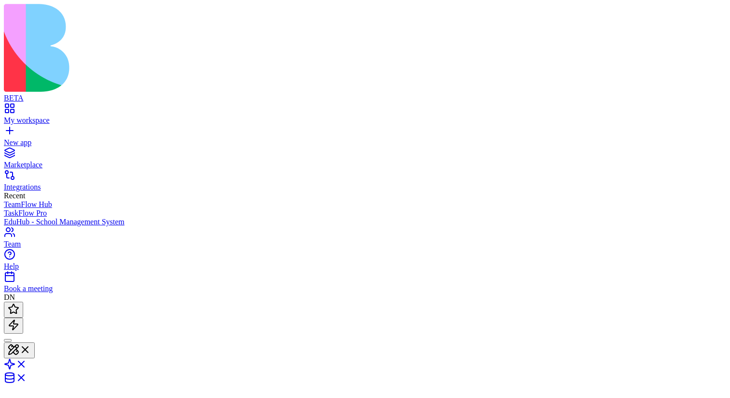
click at [23, 317] on button at bounding box center [13, 325] width 19 height 16
click at [19, 325] on span at bounding box center [19, 328] width 0 height 7
click at [23, 317] on button at bounding box center [13, 325] width 19 height 16
click at [51, 325] on span at bounding box center [51, 328] width 0 height 7
click at [23, 301] on button at bounding box center [13, 309] width 19 height 16
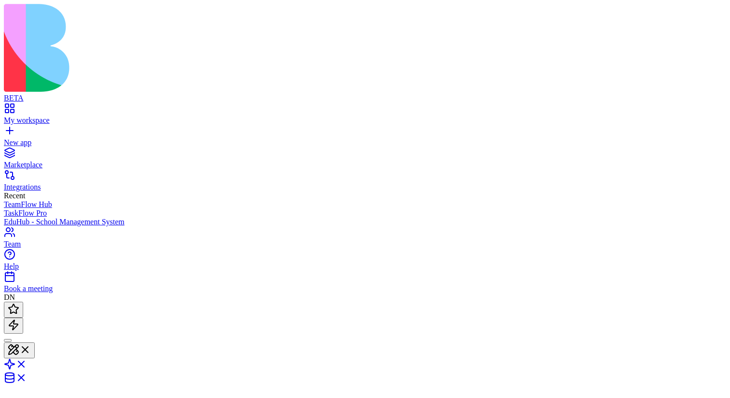
click at [19, 309] on span at bounding box center [19, 312] width 0 height 7
click at [23, 317] on button at bounding box center [13, 325] width 19 height 16
click at [23, 301] on button at bounding box center [13, 309] width 19 height 16
click at [19, 309] on span at bounding box center [19, 312] width 0 height 7
click at [104, 301] on header "Logo Generator Invite & Share" at bounding box center [365, 385] width 723 height 168
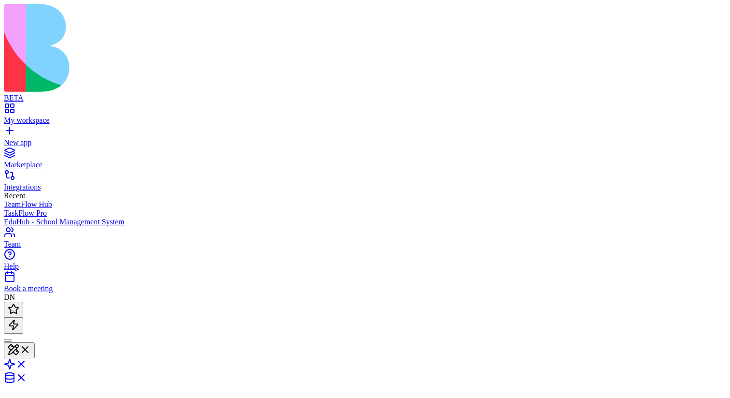
click at [23, 317] on button at bounding box center [13, 325] width 19 height 16
click at [23, 301] on button at bounding box center [13, 309] width 19 height 16
click at [19, 309] on span at bounding box center [19, 312] width 0 height 7
click at [19, 325] on span at bounding box center [19, 328] width 0 height 7
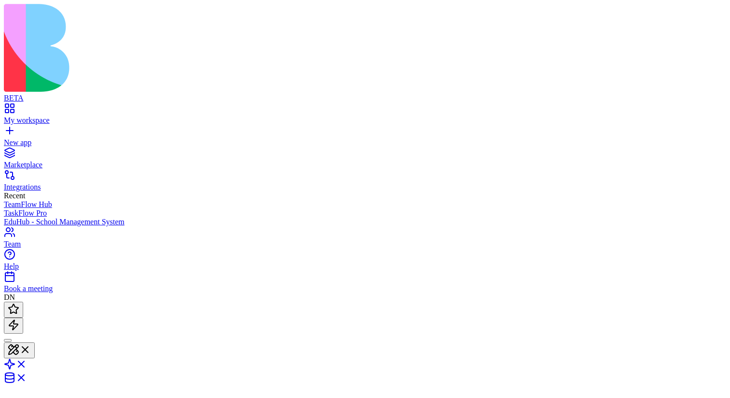
click at [23, 301] on button at bounding box center [13, 309] width 19 height 16
click at [23, 317] on button at bounding box center [13, 325] width 19 height 16
click at [19, 309] on span at bounding box center [19, 312] width 0 height 7
click at [23, 301] on button at bounding box center [13, 309] width 19 height 16
click at [19, 309] on span at bounding box center [19, 312] width 0 height 7
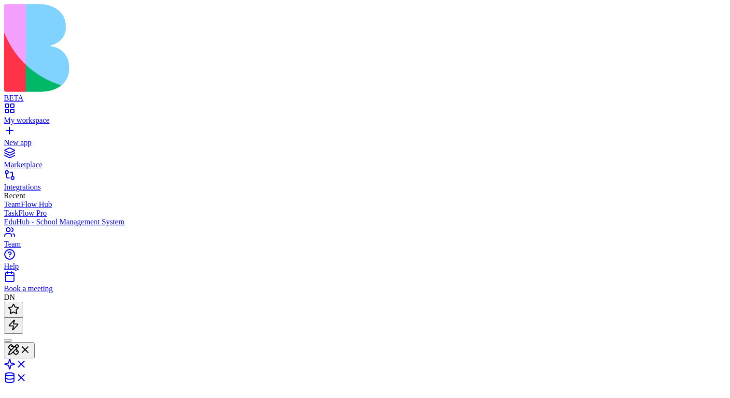
click at [23, 301] on button at bounding box center [13, 309] width 19 height 16
click at [19, 309] on span at bounding box center [19, 312] width 0 height 7
click at [23, 317] on button at bounding box center [13, 325] width 19 height 16
click at [19, 309] on span at bounding box center [19, 312] width 0 height 7
click at [23, 301] on button at bounding box center [13, 309] width 19 height 16
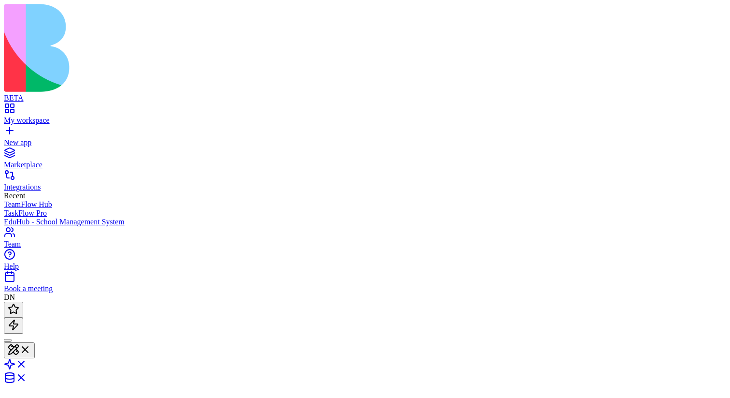
click at [19, 309] on span at bounding box center [19, 312] width 0 height 7
click at [23, 317] on button at bounding box center [13, 325] width 19 height 16
click at [19, 309] on span at bounding box center [19, 312] width 0 height 7
click at [23, 301] on button at bounding box center [13, 309] width 19 height 16
click at [19, 309] on span at bounding box center [19, 312] width 0 height 7
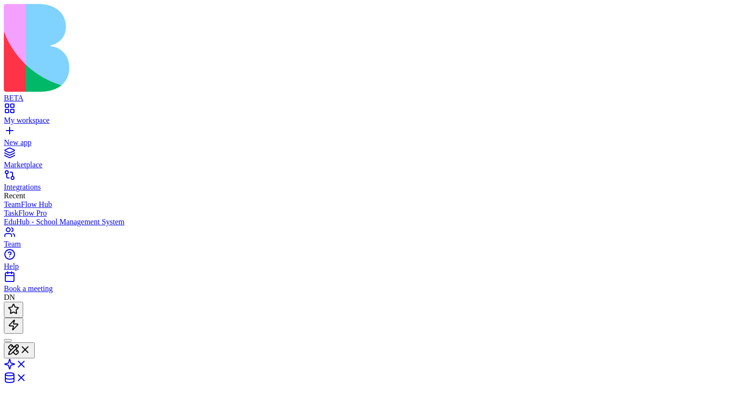
click at [23, 317] on button at bounding box center [13, 325] width 19 height 16
click at [19, 325] on span at bounding box center [19, 328] width 0 height 7
click at [23, 301] on button at bounding box center [13, 309] width 19 height 16
click at [19, 309] on span at bounding box center [19, 312] width 0 height 7
click at [23, 317] on button at bounding box center [13, 325] width 19 height 16
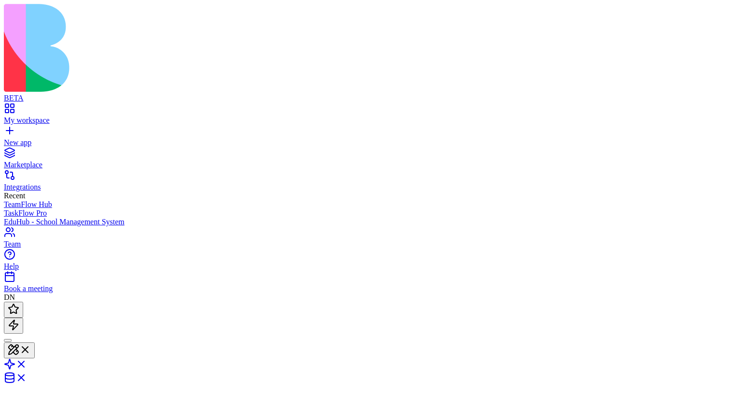
click at [19, 325] on span at bounding box center [19, 328] width 0 height 7
click at [23, 317] on button at bounding box center [13, 325] width 19 height 16
click at [19, 325] on span at bounding box center [19, 328] width 0 height 7
click at [23, 317] on button at bounding box center [13, 325] width 19 height 16
click at [19, 325] on span at bounding box center [19, 328] width 0 height 7
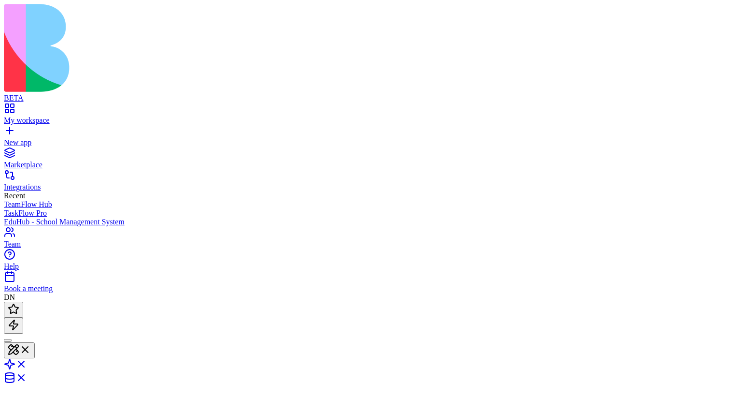
click at [23, 317] on button at bounding box center [13, 325] width 19 height 16
click at [19, 309] on span at bounding box center [19, 312] width 0 height 7
click at [23, 301] on button at bounding box center [13, 309] width 19 height 16
click at [19, 309] on span at bounding box center [19, 312] width 0 height 7
click at [23, 301] on button at bounding box center [13, 309] width 19 height 16
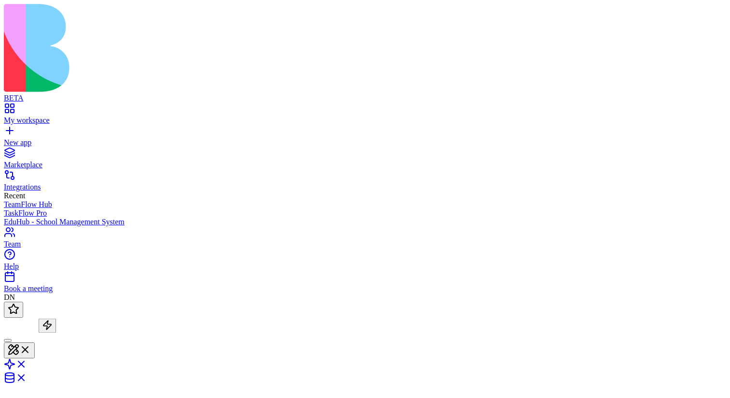
click at [19, 309] on span at bounding box center [19, 312] width 0 height 7
click at [23, 301] on button at bounding box center [13, 309] width 19 height 16
click at [19, 309] on span at bounding box center [19, 312] width 0 height 7
click at [23, 301] on button at bounding box center [13, 309] width 19 height 16
click at [19, 309] on span at bounding box center [19, 312] width 0 height 7
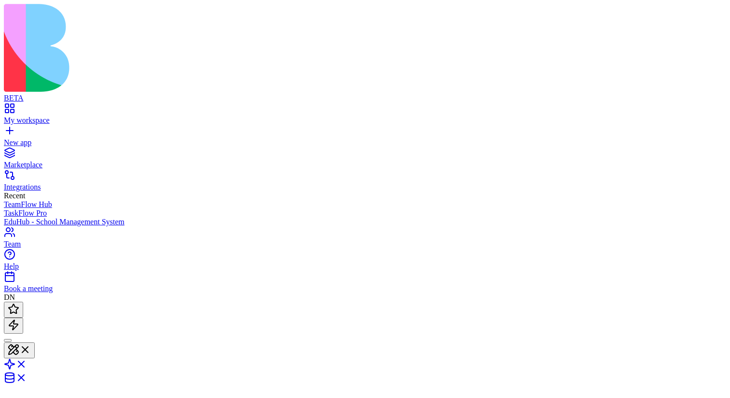
click at [23, 301] on button at bounding box center [13, 309] width 19 height 16
click at [19, 309] on span at bounding box center [19, 312] width 0 height 7
click at [54, 301] on div at bounding box center [365, 317] width 723 height 32
click at [23, 317] on button at bounding box center [13, 325] width 19 height 16
click at [19, 309] on span at bounding box center [19, 312] width 0 height 7
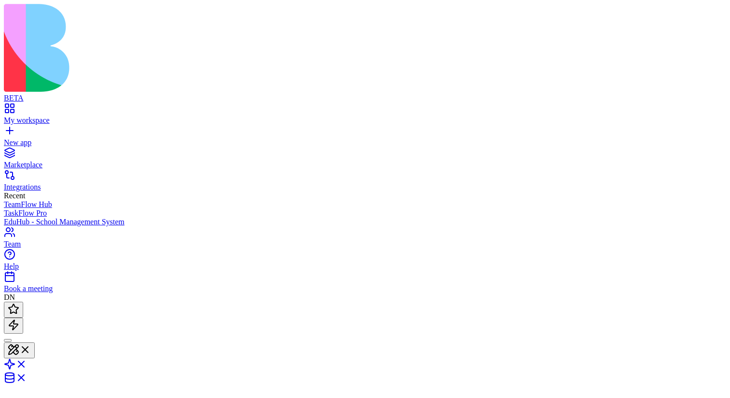
click at [23, 301] on button at bounding box center [13, 309] width 19 height 16
click at [19, 309] on span at bounding box center [19, 312] width 0 height 7
click at [23, 317] on button at bounding box center [13, 325] width 19 height 16
click at [19, 325] on span at bounding box center [19, 328] width 0 height 7
click at [23, 317] on button at bounding box center [13, 325] width 19 height 16
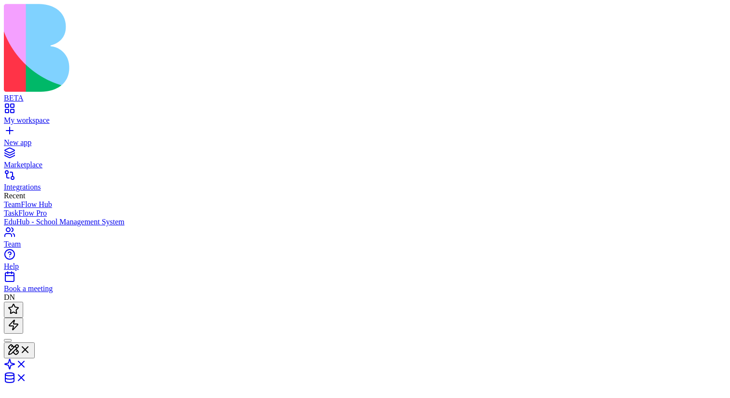
click at [19, 325] on span at bounding box center [19, 328] width 0 height 7
click at [23, 317] on button at bounding box center [13, 325] width 19 height 16
click at [19, 325] on span at bounding box center [19, 328] width 0 height 7
click at [23, 317] on button at bounding box center [13, 325] width 19 height 16
click at [19, 325] on span at bounding box center [19, 328] width 0 height 7
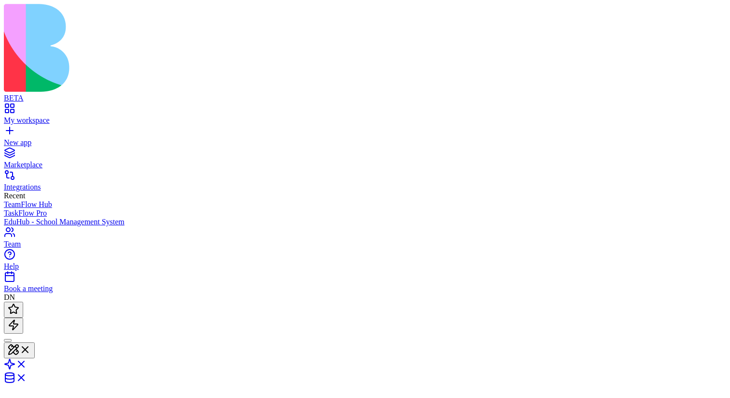
click at [23, 317] on button at bounding box center [13, 325] width 19 height 16
click at [19, 325] on span at bounding box center [19, 328] width 0 height 7
click at [23, 317] on button at bounding box center [13, 325] width 19 height 16
click at [19, 325] on span at bounding box center [19, 328] width 0 height 7
click at [23, 317] on button at bounding box center [13, 325] width 19 height 16
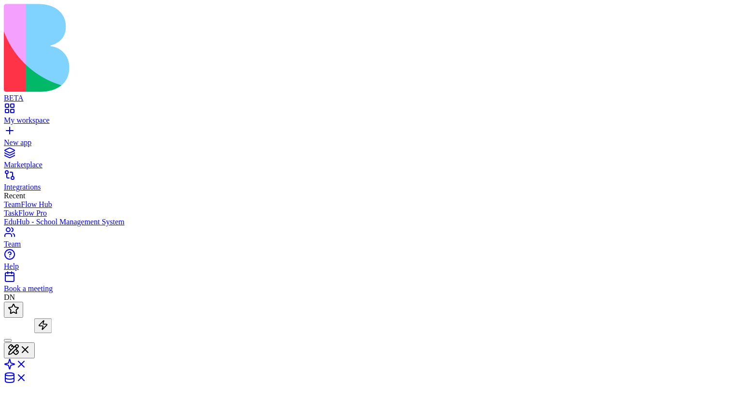
click at [48, 325] on span at bounding box center [48, 328] width 0 height 7
click at [23, 301] on button at bounding box center [13, 309] width 19 height 16
click at [19, 309] on span at bounding box center [19, 312] width 0 height 7
click at [23, 301] on button at bounding box center [13, 309] width 19 height 16
click at [19, 309] on span at bounding box center [19, 312] width 0 height 7
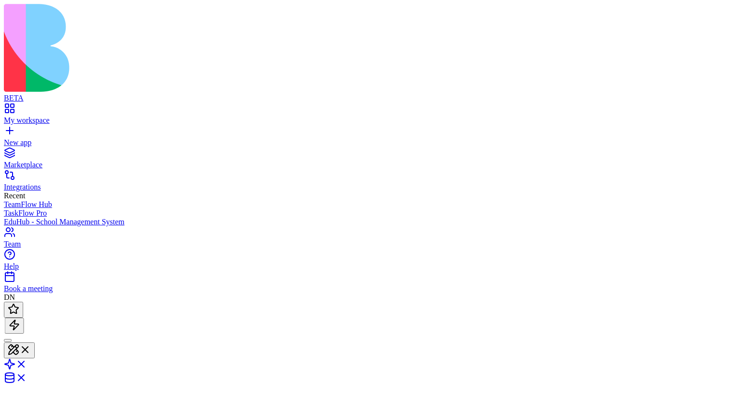
click at [23, 301] on button at bounding box center [13, 309] width 19 height 16
click at [19, 309] on span at bounding box center [19, 312] width 0 height 7
click at [23, 317] on button at bounding box center [13, 325] width 19 height 16
click at [19, 325] on span at bounding box center [19, 328] width 0 height 7
click at [23, 317] on button at bounding box center [13, 325] width 19 height 16
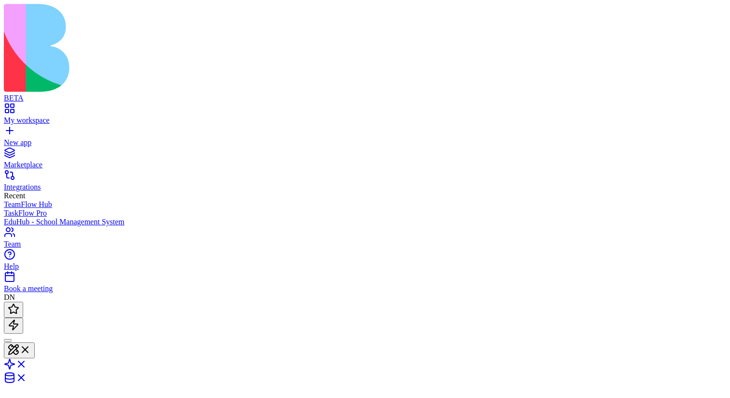
click at [19, 325] on span at bounding box center [19, 328] width 0 height 7
click at [23, 317] on button at bounding box center [13, 325] width 19 height 16
click at [19, 325] on span at bounding box center [19, 328] width 0 height 7
click at [23, 317] on button at bounding box center [13, 325] width 19 height 16
click at [19, 325] on span at bounding box center [19, 328] width 0 height 7
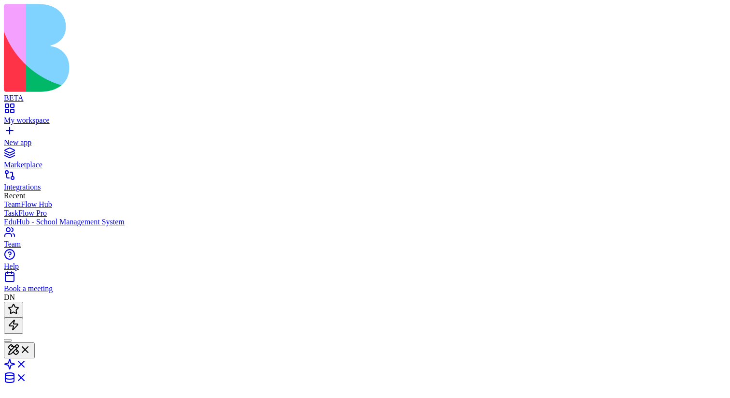
click at [23, 317] on button at bounding box center [13, 325] width 19 height 16
click at [19, 325] on span at bounding box center [19, 328] width 0 height 7
click at [23, 317] on button at bounding box center [13, 325] width 19 height 16
click at [19, 325] on span at bounding box center [19, 328] width 0 height 7
click at [23, 317] on button at bounding box center [13, 325] width 19 height 16
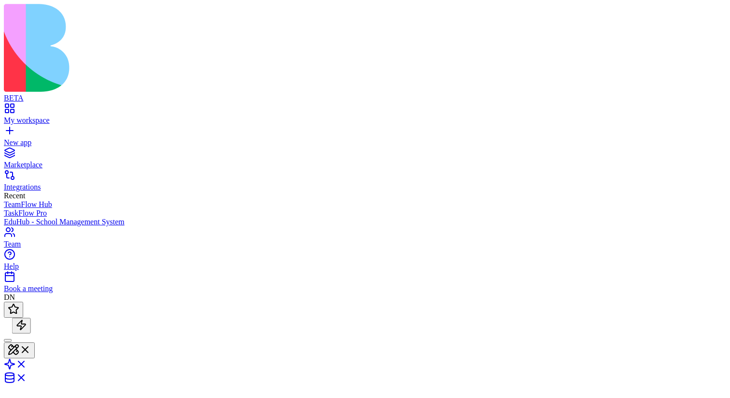
click at [27, 325] on span at bounding box center [27, 328] width 0 height 7
click at [24, 317] on button at bounding box center [13, 325] width 19 height 16
click at [19, 325] on span at bounding box center [19, 328] width 0 height 7
click at [23, 301] on button at bounding box center [13, 309] width 19 height 16
click at [19, 309] on span at bounding box center [19, 312] width 0 height 7
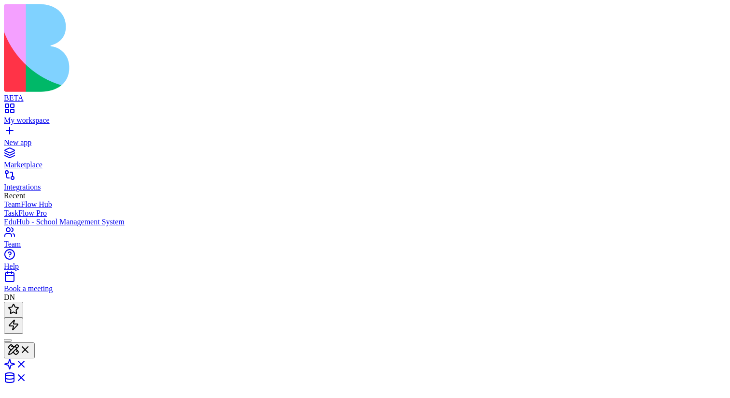
click at [23, 301] on button at bounding box center [13, 309] width 19 height 16
click at [19, 309] on span at bounding box center [19, 312] width 0 height 7
click at [23, 301] on button at bounding box center [13, 309] width 19 height 16
click at [19, 309] on span at bounding box center [19, 312] width 0 height 7
click at [23, 301] on button at bounding box center [13, 309] width 19 height 16
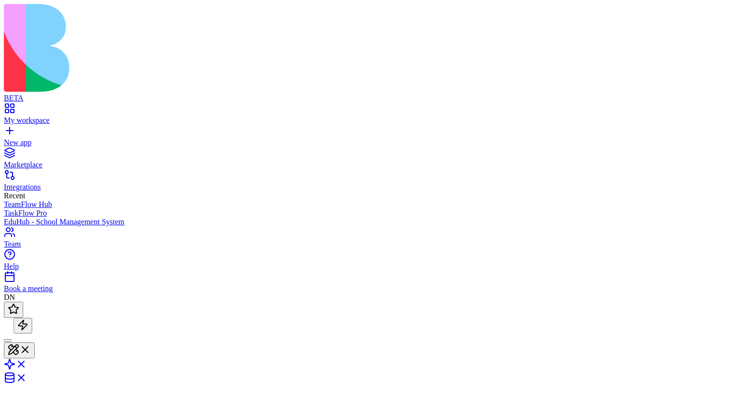
click at [19, 309] on span at bounding box center [19, 312] width 0 height 7
click at [23, 301] on button at bounding box center [13, 309] width 19 height 16
click at [19, 309] on span at bounding box center [19, 312] width 0 height 7
click at [23, 301] on button at bounding box center [13, 309] width 19 height 16
click at [19, 309] on span at bounding box center [19, 312] width 0 height 7
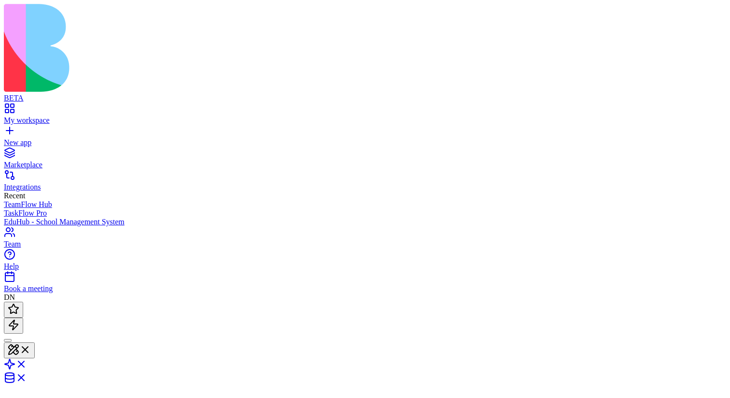
click at [23, 301] on button at bounding box center [13, 309] width 19 height 16
click at [19, 325] on span at bounding box center [19, 328] width 0 height 7
click at [23, 317] on button at bounding box center [13, 325] width 19 height 16
click at [52, 325] on span at bounding box center [52, 328] width 0 height 7
click at [23, 317] on button at bounding box center [13, 325] width 19 height 16
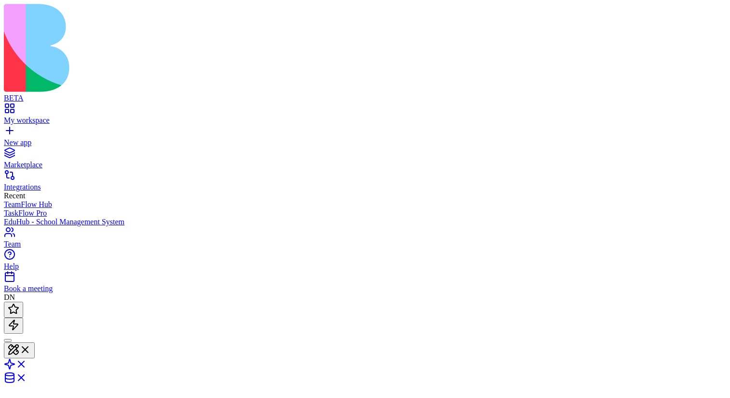
click at [19, 325] on span at bounding box center [19, 328] width 0 height 7
click at [23, 301] on button at bounding box center [13, 309] width 19 height 16
click at [19, 309] on span at bounding box center [19, 312] width 0 height 7
click at [8, 324] on div at bounding box center [8, 324] width 0 height 0
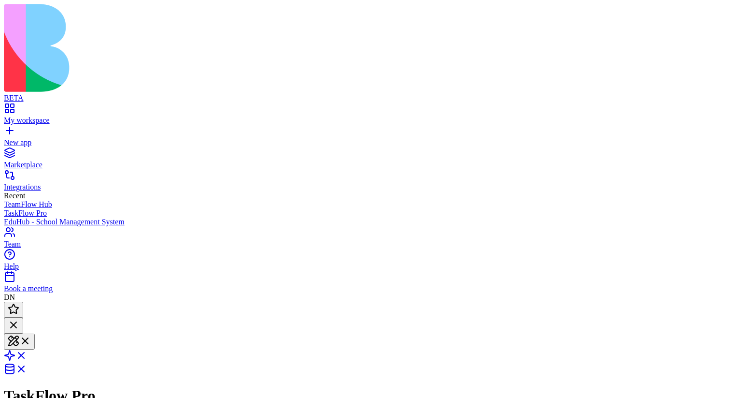
paste textarea "**********"
type textarea "**********"
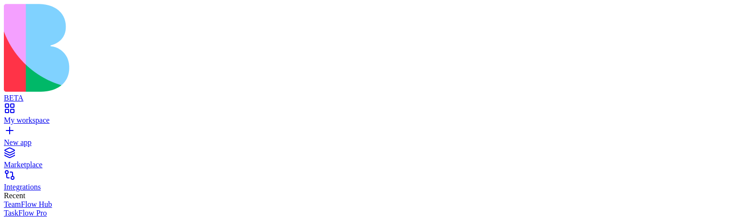
scroll to position [966, 0]
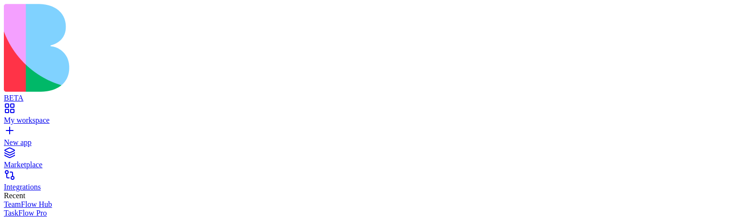
scroll to position [966, 0]
type textarea "**********"
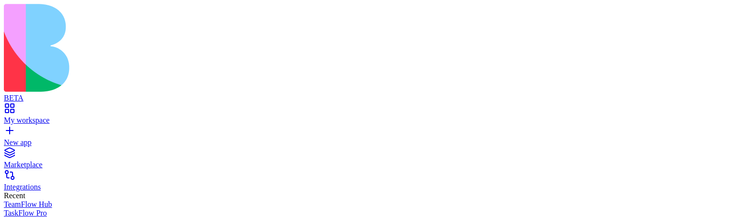
scroll to position [1291, 0]
type textarea "*"
type textarea "**********"
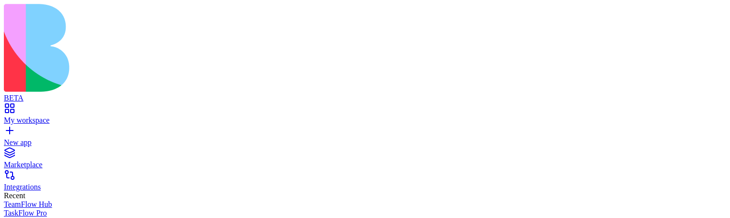
type textarea "****"
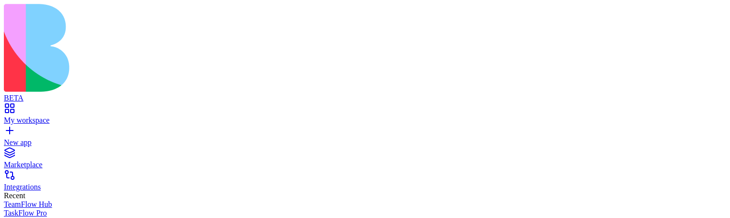
scroll to position [1509, 0]
type textarea "**********"
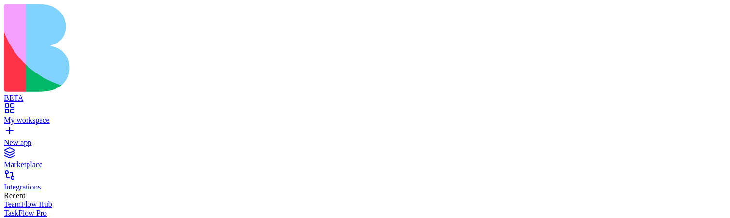
scroll to position [1815, 0]
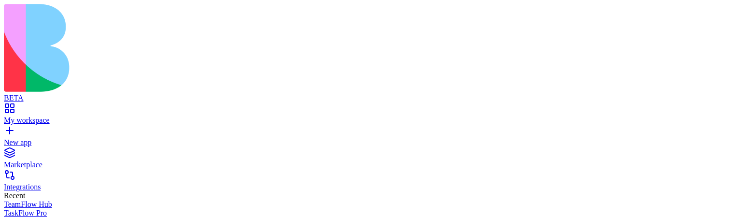
scroll to position [1815, 0]
type textarea "**********"
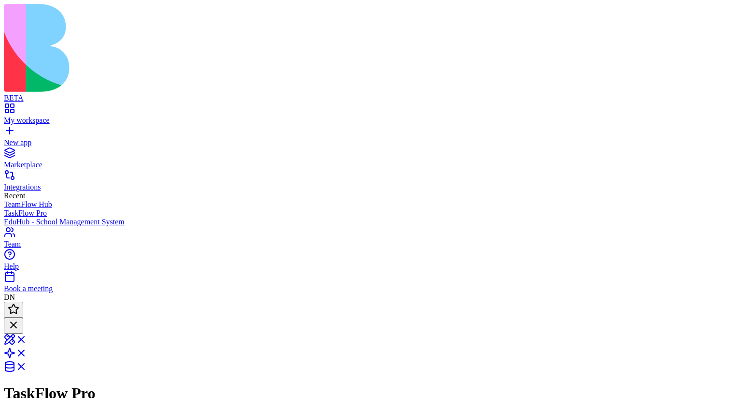
scroll to position [1934, 0]
click at [27, 331] on link at bounding box center [15, 335] width 23 height 8
click at [23, 301] on button at bounding box center [13, 309] width 19 height 16
click at [19, 309] on span at bounding box center [19, 312] width 0 height 7
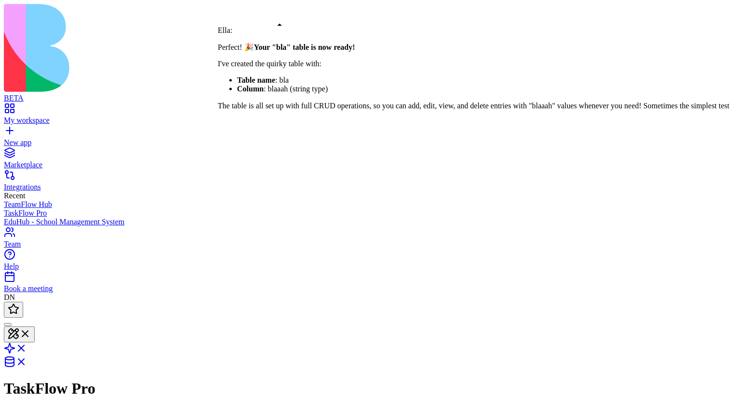
click at [8, 324] on div at bounding box center [8, 324] width 0 height 0
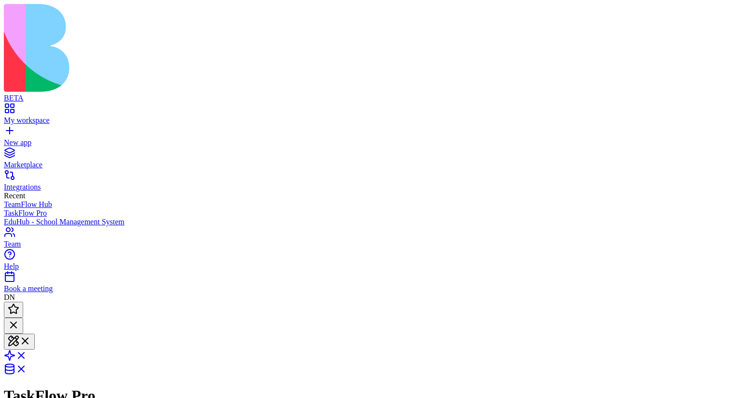
scroll to position [1934, 0]
type textarea "**********"
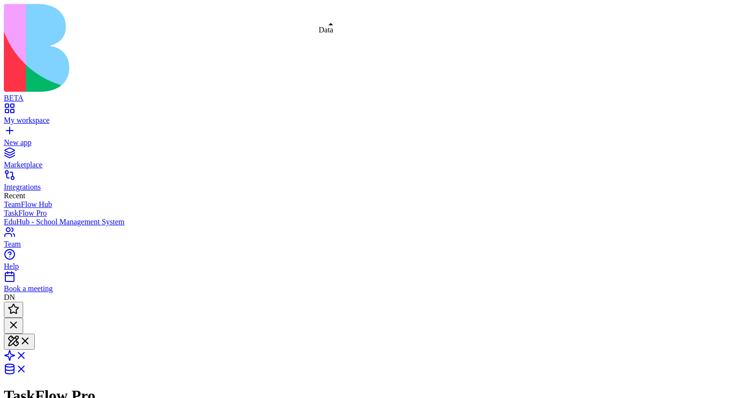
click at [27, 368] on span at bounding box center [27, 372] width 0 height 8
click at [27, 352] on link at bounding box center [15, 356] width 23 height 8
click at [27, 365] on link at bounding box center [15, 369] width 23 height 8
click at [27, 338] on link at bounding box center [15, 342] width 23 height 8
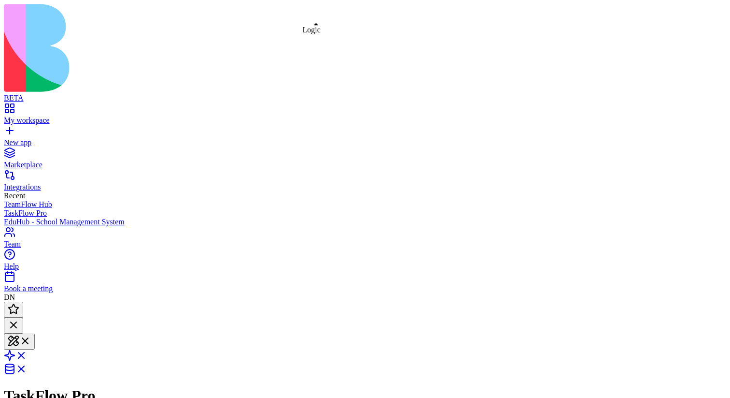
click at [27, 354] on link at bounding box center [15, 358] width 23 height 8
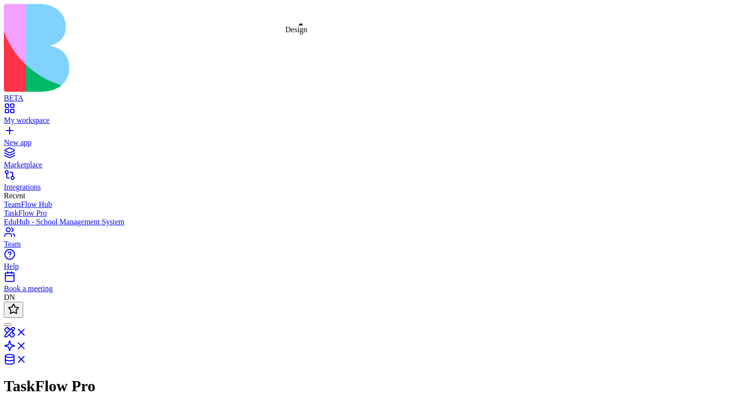
click at [27, 217] on link at bounding box center [15, 335] width 23 height 8
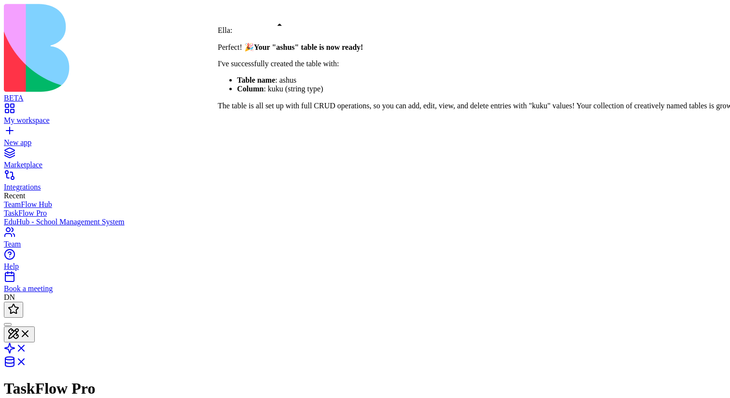
click at [8, 217] on div at bounding box center [8, 324] width 0 height 0
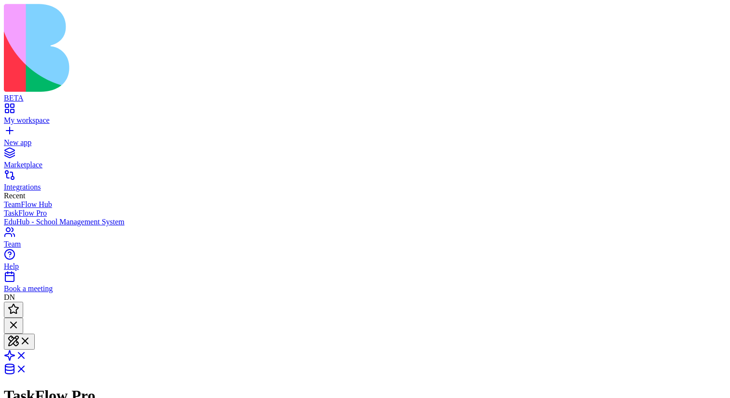
scroll to position [2184, 0]
type textarea "**********"
click at [27, 217] on span at bounding box center [27, 372] width 0 height 8
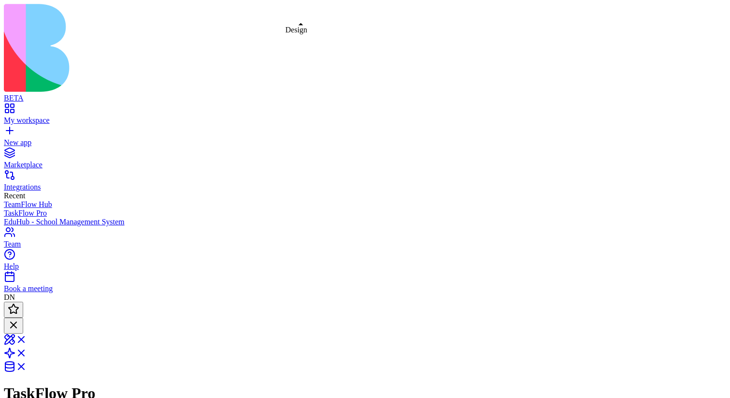
click at [27, 217] on link at bounding box center [15, 342] width 23 height 8
click at [27, 217] on link at bounding box center [15, 358] width 23 height 8
click at [27, 331] on link at bounding box center [15, 335] width 23 height 8
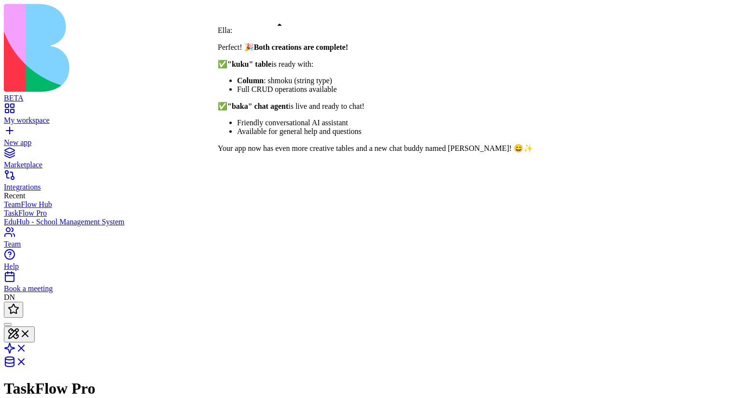
click at [8, 324] on div at bounding box center [8, 324] width 0 height 0
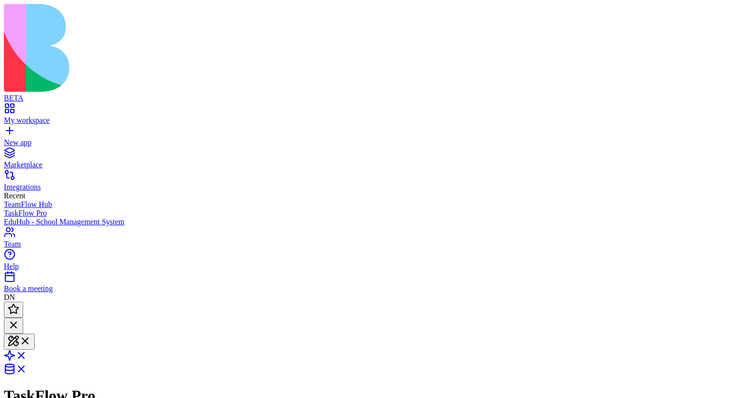
scroll to position [2503, 0]
type textarea "**********"
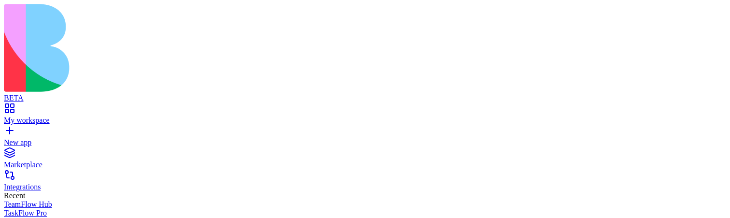
scroll to position [2924, 0]
click at [25, 138] on div "New app" at bounding box center [365, 142] width 723 height 9
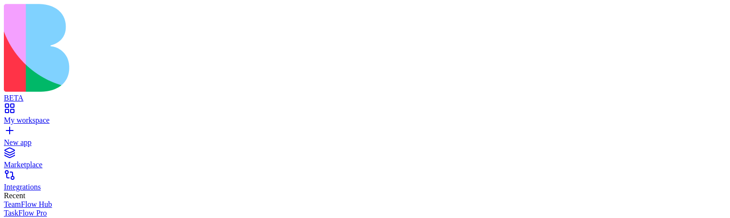
type textarea "**********"
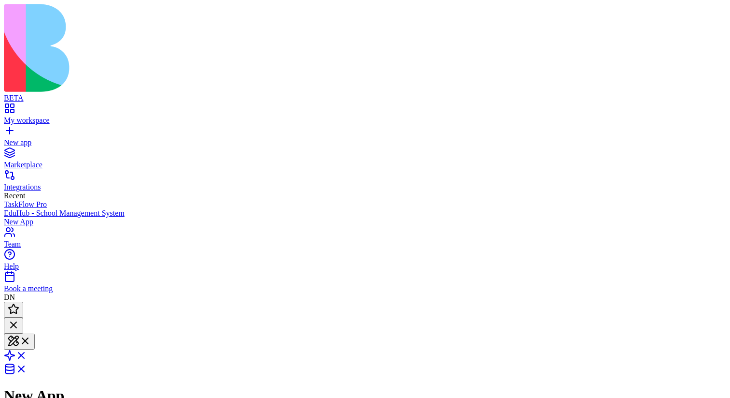
scroll to position [72, 0]
click at [27, 217] on span at bounding box center [27, 358] width 0 height 8
click at [27, 217] on span at bounding box center [27, 369] width 0 height 8
click at [27, 217] on link at bounding box center [15, 369] width 23 height 8
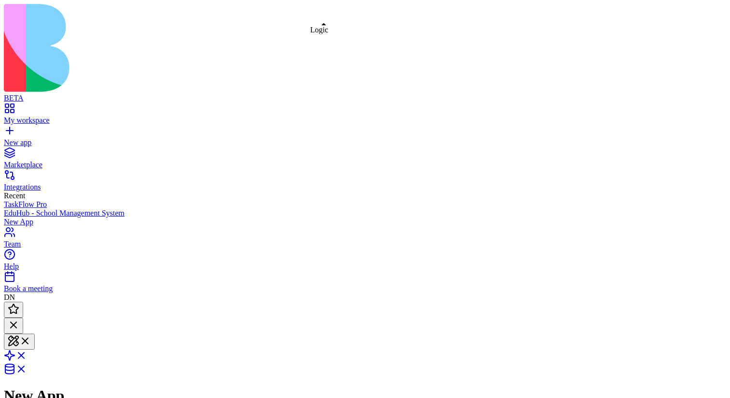
click at [27, 217] on span at bounding box center [27, 358] width 0 height 8
click at [27, 217] on link at bounding box center [15, 356] width 23 height 8
click at [35, 217] on button at bounding box center [19, 341] width 31 height 16
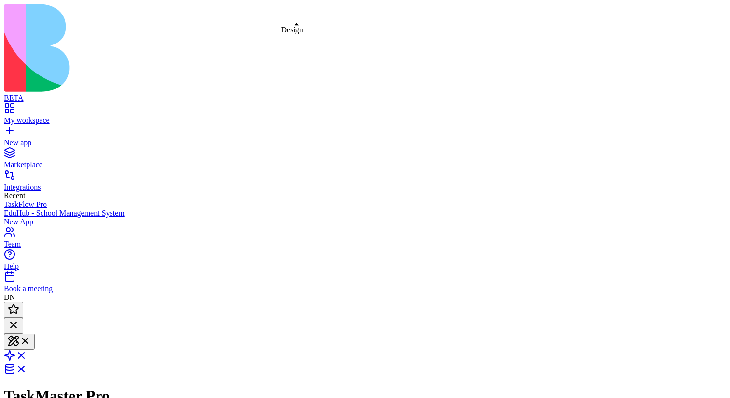
click at [14, 129] on link "New app" at bounding box center [365, 137] width 723 height 17
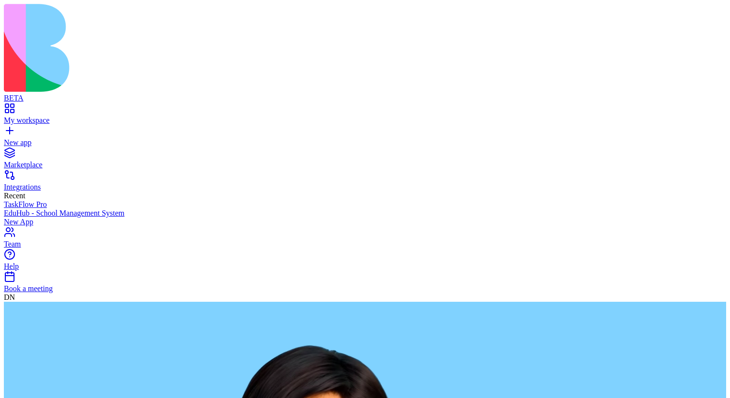
type textarea "**********"
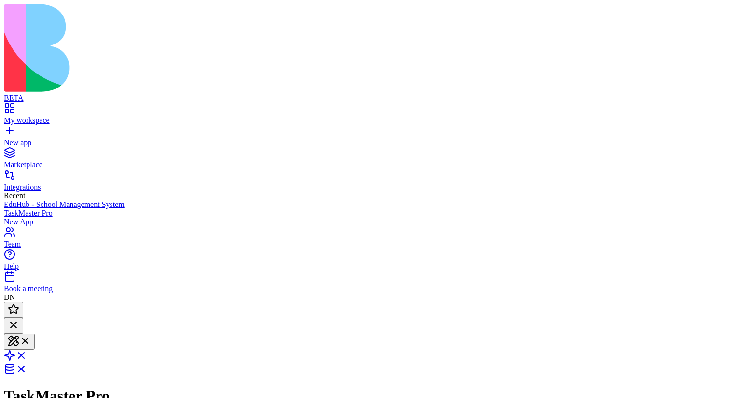
scroll to position [238, 0]
click at [27, 217] on span at bounding box center [27, 358] width 0 height 8
click at [334, 217] on div at bounding box center [365, 353] width 723 height 41
click at [27, 217] on span at bounding box center [27, 369] width 0 height 8
click at [27, 217] on link at bounding box center [15, 356] width 23 height 8
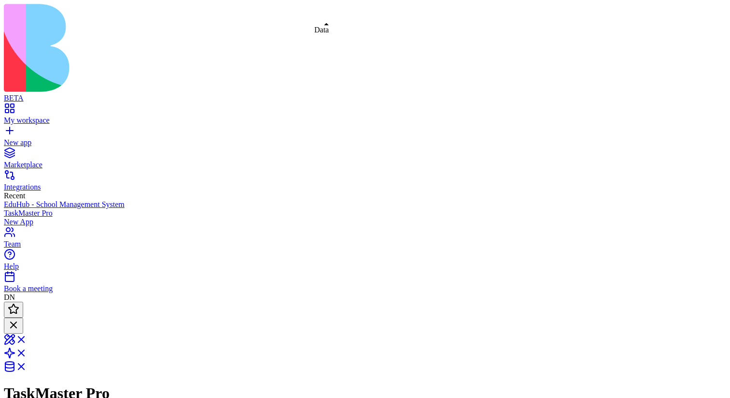
click at [27, 217] on link at bounding box center [15, 369] width 23 height 8
click at [27, 217] on link at bounding box center [15, 356] width 23 height 8
click at [27, 217] on link at bounding box center [15, 369] width 23 height 8
click at [27, 217] on link at bounding box center [15, 356] width 23 height 8
click at [27, 217] on link at bounding box center [15, 369] width 23 height 8
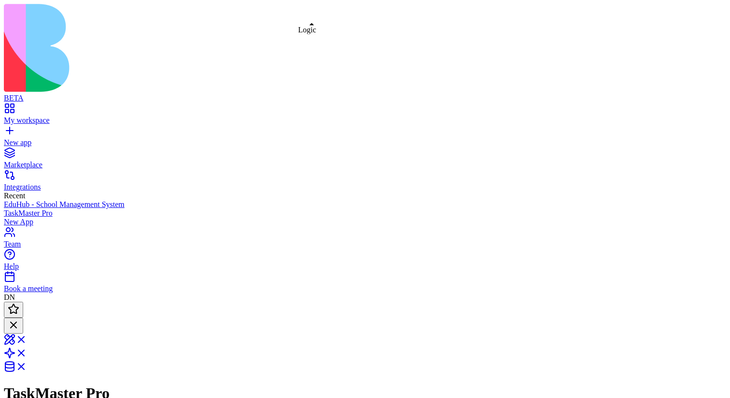
click at [27, 217] on link at bounding box center [15, 356] width 23 height 8
click at [27, 217] on link at bounding box center [15, 369] width 23 height 8
click at [27, 217] on link at bounding box center [15, 342] width 23 height 8
click at [27, 217] on link at bounding box center [15, 358] width 23 height 8
click at [27, 217] on link at bounding box center [15, 369] width 23 height 8
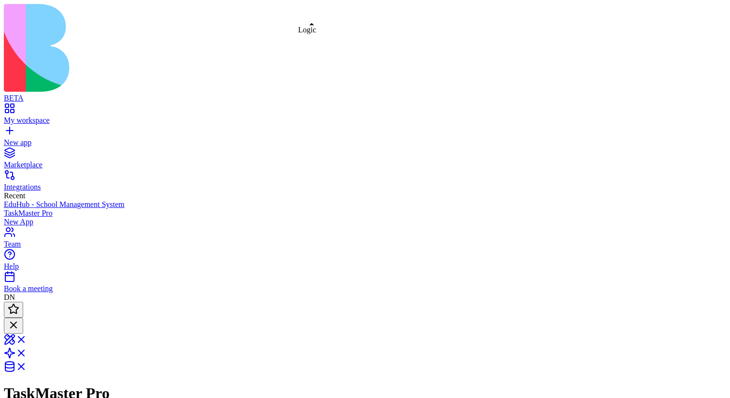
click at [27, 217] on link at bounding box center [15, 356] width 23 height 8
click at [27, 217] on link at bounding box center [15, 369] width 23 height 8
click at [27, 217] on link at bounding box center [15, 356] width 23 height 8
click at [15, 129] on link "New app" at bounding box center [365, 137] width 723 height 17
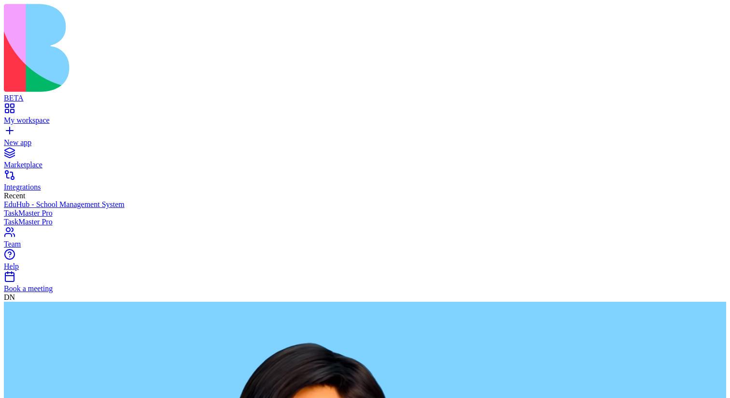
type textarea "**********"
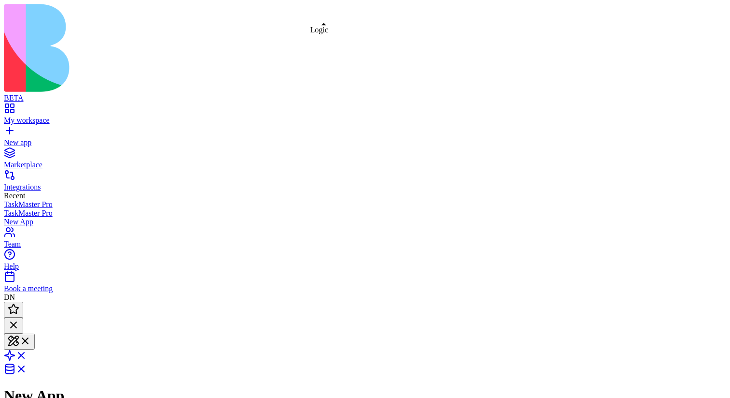
click at [27, 217] on span at bounding box center [27, 358] width 0 height 8
click at [27, 217] on link at bounding box center [15, 356] width 23 height 8
click at [27, 217] on link at bounding box center [15, 358] width 23 height 8
click at [27, 217] on link at bounding box center [15, 342] width 23 height 8
click at [27, 217] on link at bounding box center [15, 358] width 23 height 8
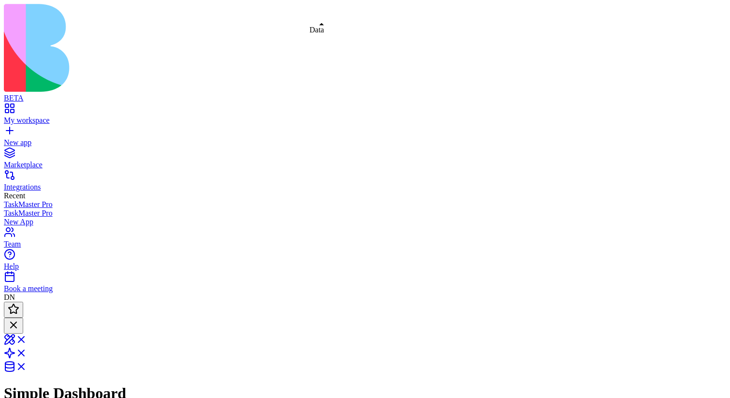
click at [27, 217] on link at bounding box center [15, 356] width 23 height 8
click at [18, 129] on link "New app" at bounding box center [365, 137] width 723 height 17
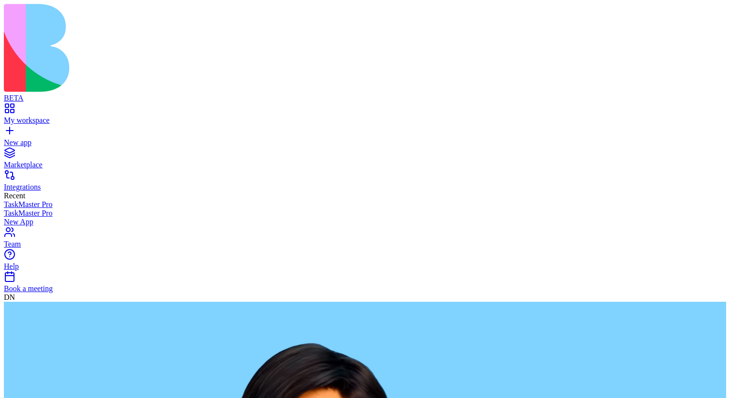
type textarea "**********"
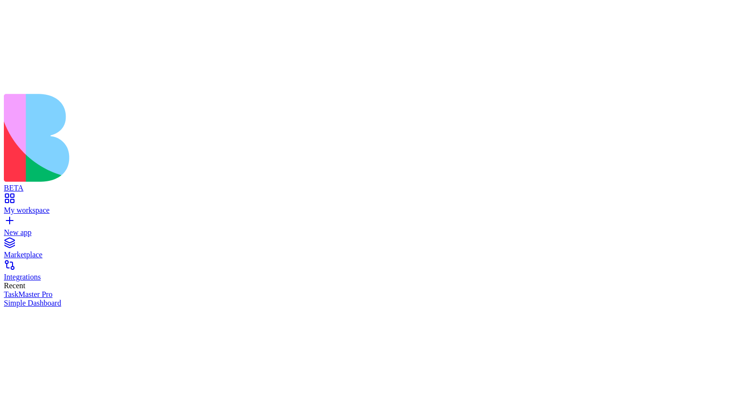
scroll to position [282, 0]
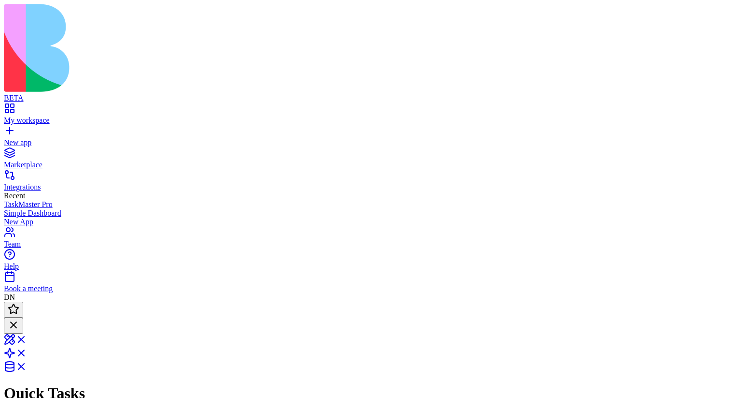
scroll to position [143, 0]
click at [27, 217] on span at bounding box center [27, 356] width 0 height 8
click at [27, 217] on link at bounding box center [15, 369] width 23 height 8
type textarea "**********"
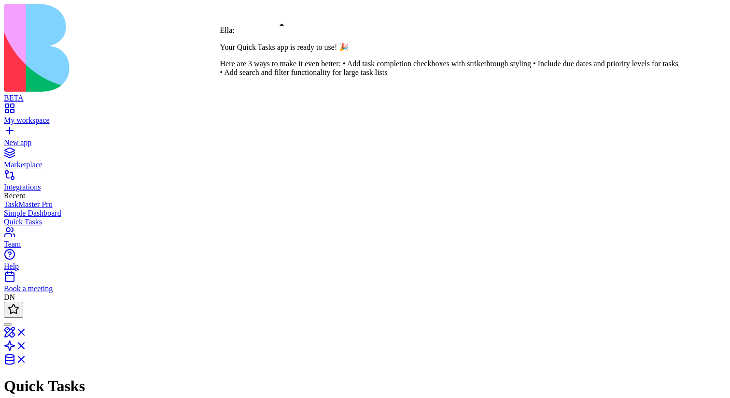
click at [8, 324] on div at bounding box center [8, 324] width 0 height 0
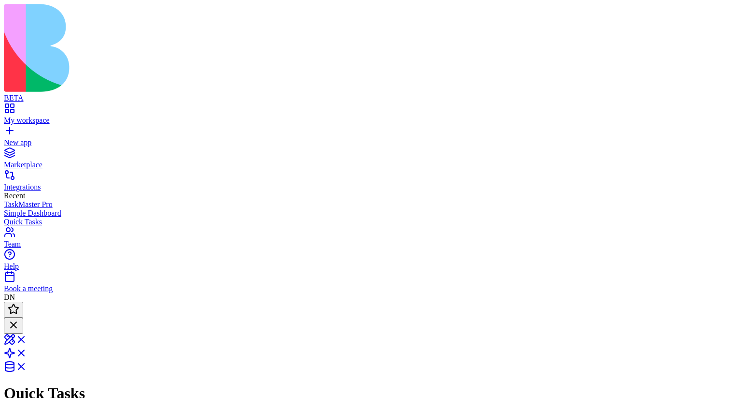
scroll to position [143, 0]
click at [163, 301] on header "Quick Tasks Invite & Share" at bounding box center [365, 379] width 723 height 157
type textarea "**********"
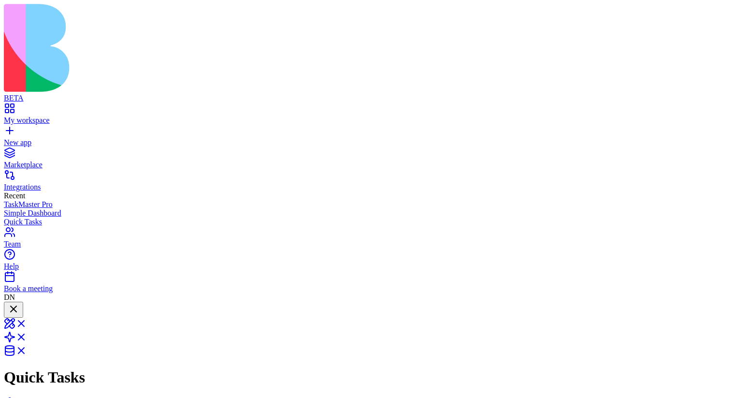
scroll to position [271, 0]
click at [27, 322] on span at bounding box center [27, 326] width 0 height 8
click at [19, 303] on div at bounding box center [14, 309] width 12 height 13
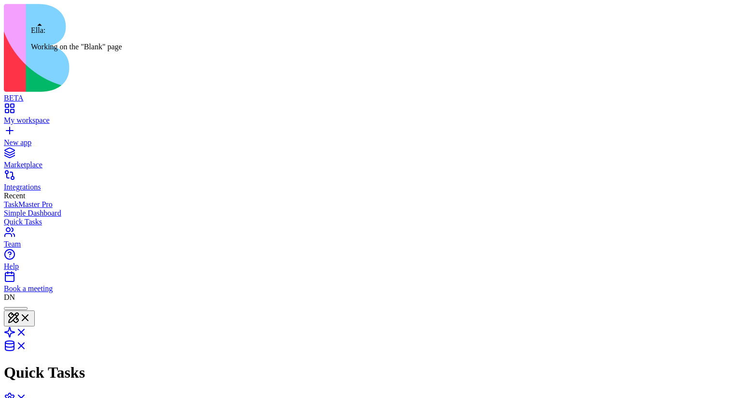
click at [24, 308] on div at bounding box center [16, 308] width 16 height 0
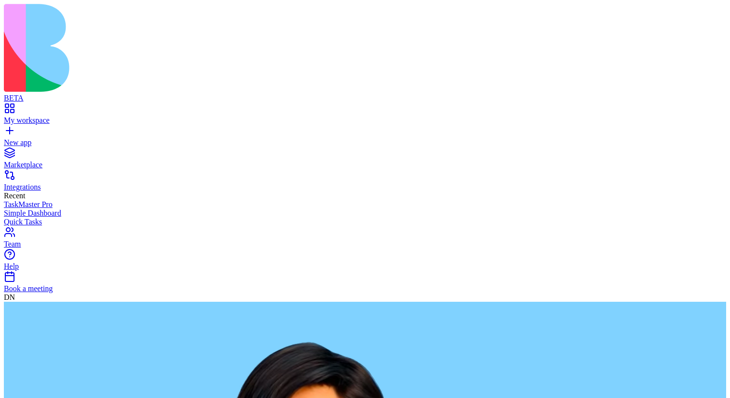
type textarea "**********"
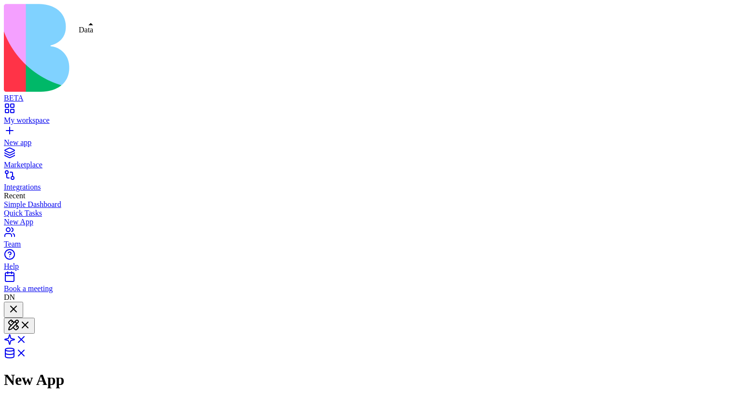
click at [27, 352] on span at bounding box center [27, 356] width 0 height 8
click at [27, 322] on link at bounding box center [15, 326] width 23 height 8
click at [27, 338] on span at bounding box center [27, 342] width 0 height 8
click at [27, 349] on link at bounding box center [15, 353] width 23 height 8
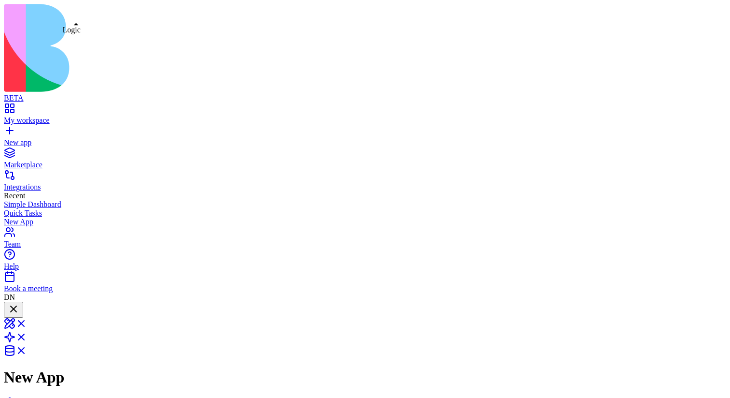
click at [27, 336] on link at bounding box center [15, 340] width 23 height 8
click at [27, 349] on link at bounding box center [15, 353] width 23 height 8
click at [27, 322] on span at bounding box center [27, 326] width 0 height 8
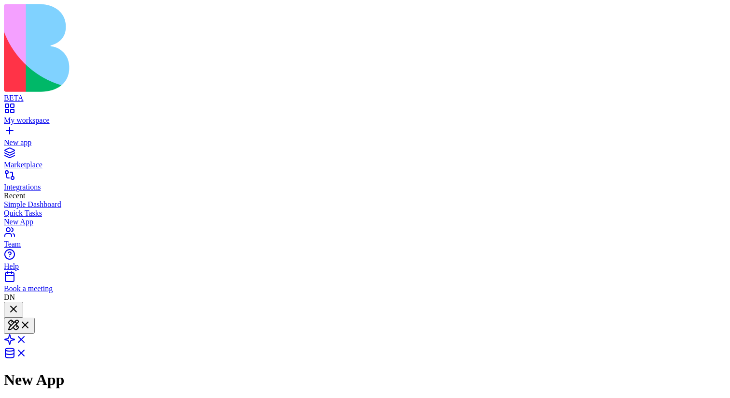
scroll to position [197, 0]
